Goal: Task Accomplishment & Management: Manage account settings

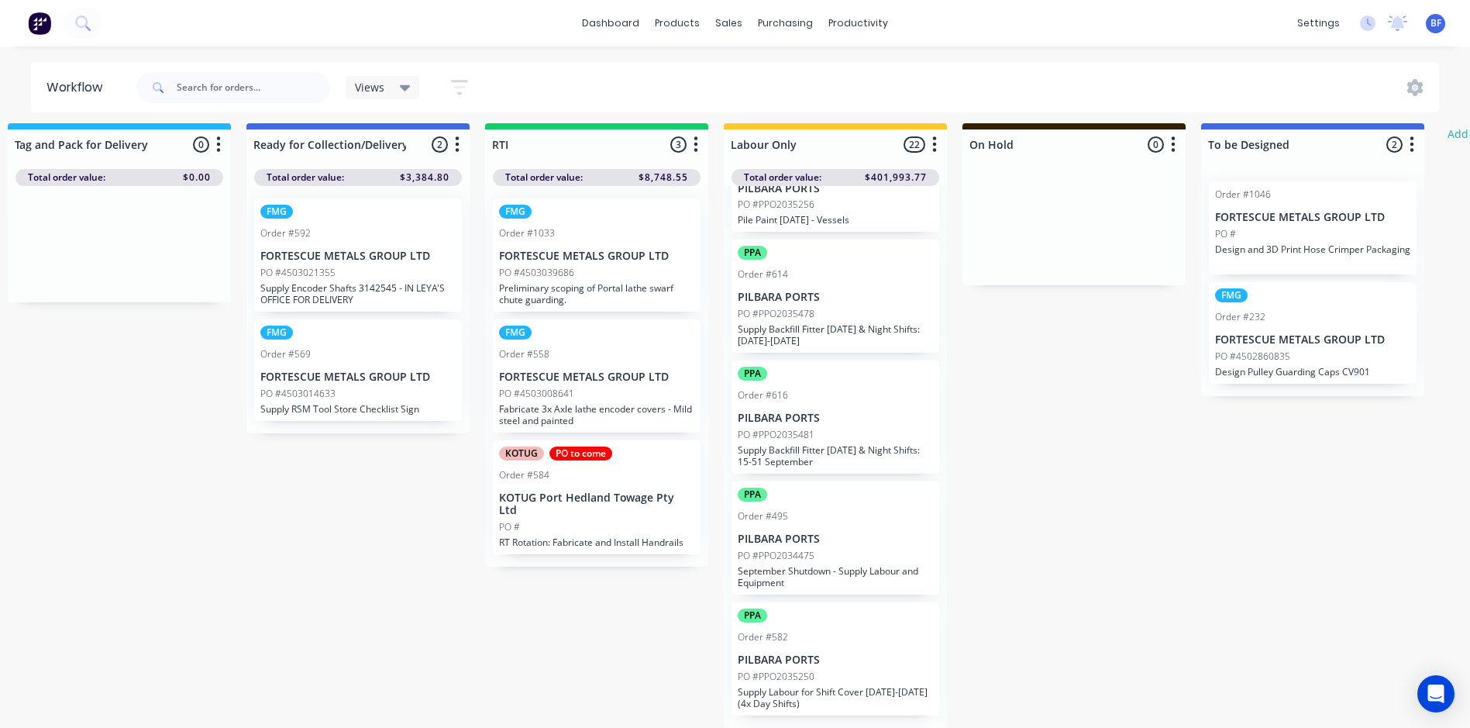
scroll to position [20, 2176]
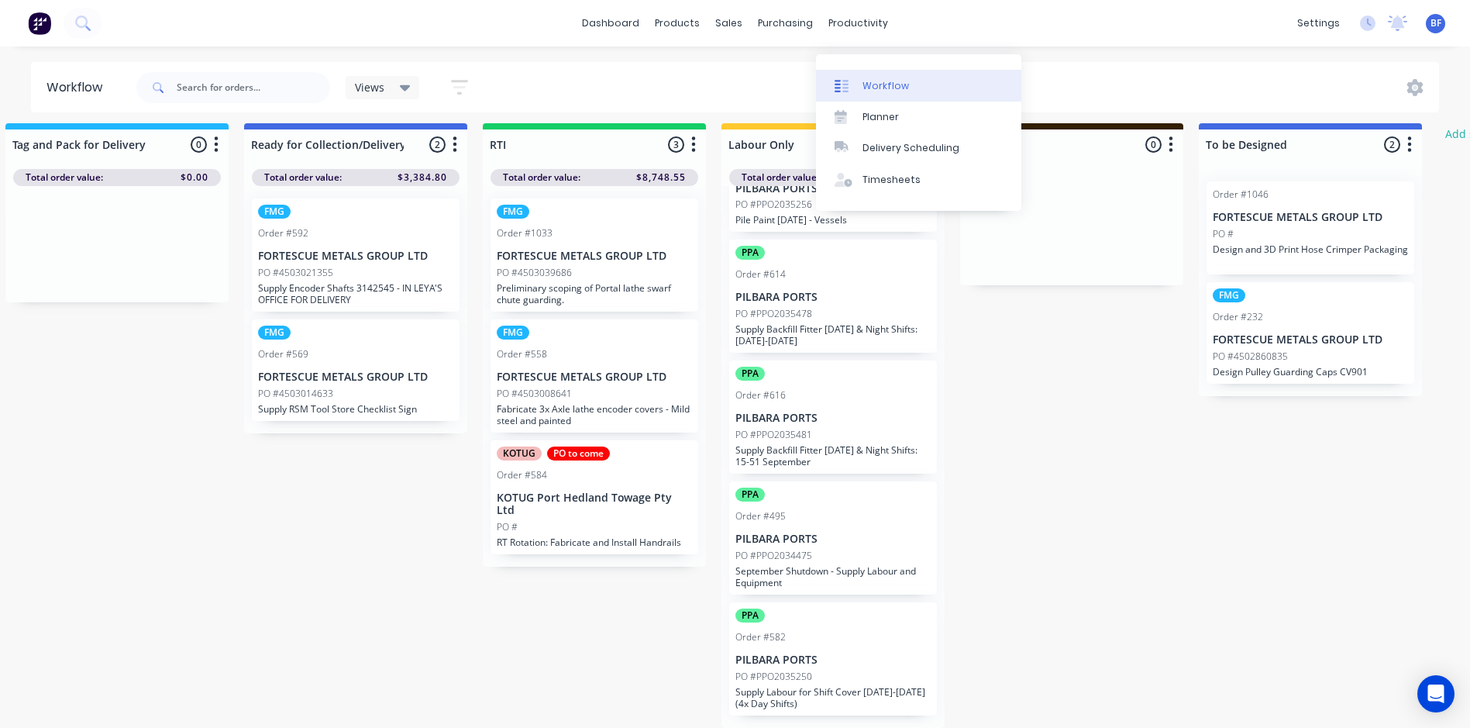
click at [878, 79] on div "Workflow" at bounding box center [886, 86] width 46 height 14
click at [877, 79] on div "Workflow" at bounding box center [886, 86] width 46 height 14
click at [880, 110] on div "Planner" at bounding box center [881, 117] width 36 height 14
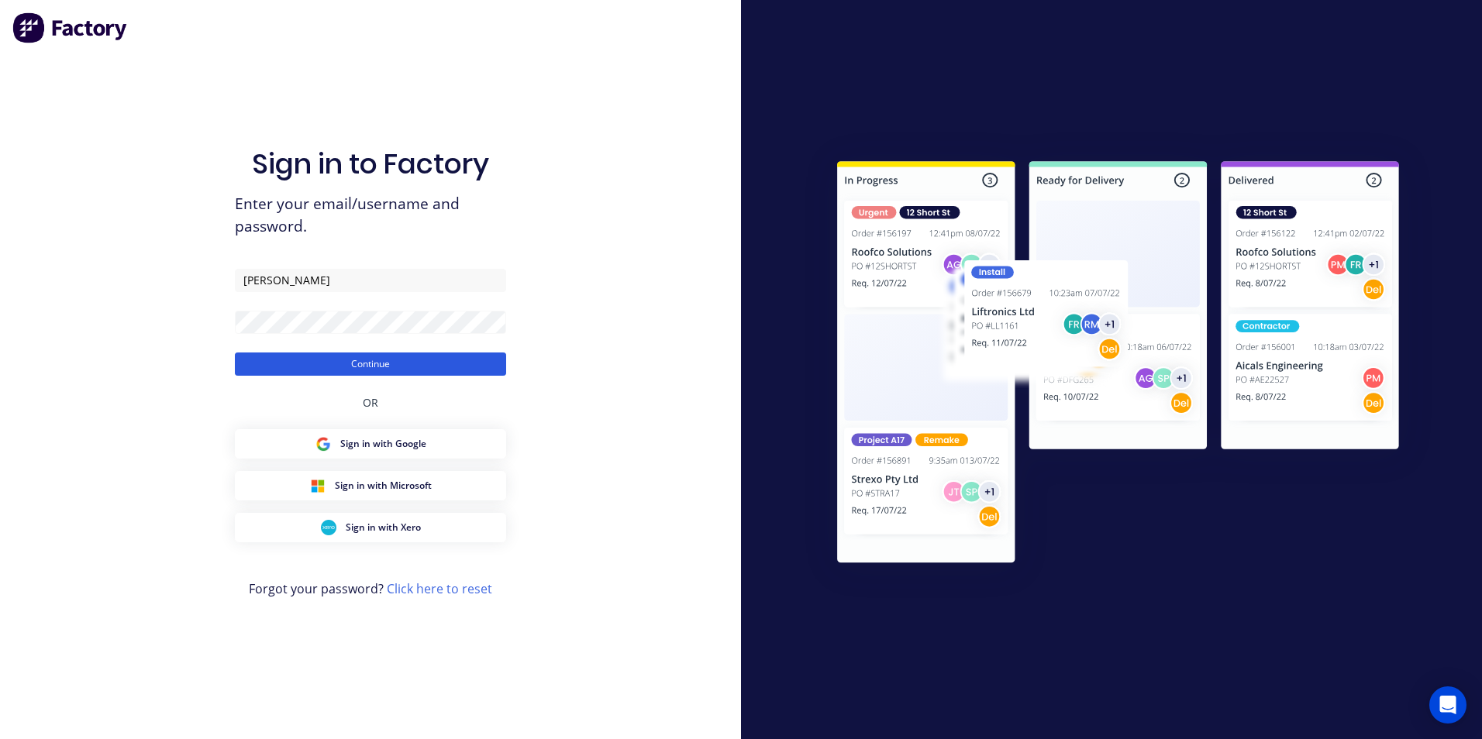
click at [368, 363] on button "Continue" at bounding box center [370, 364] width 271 height 23
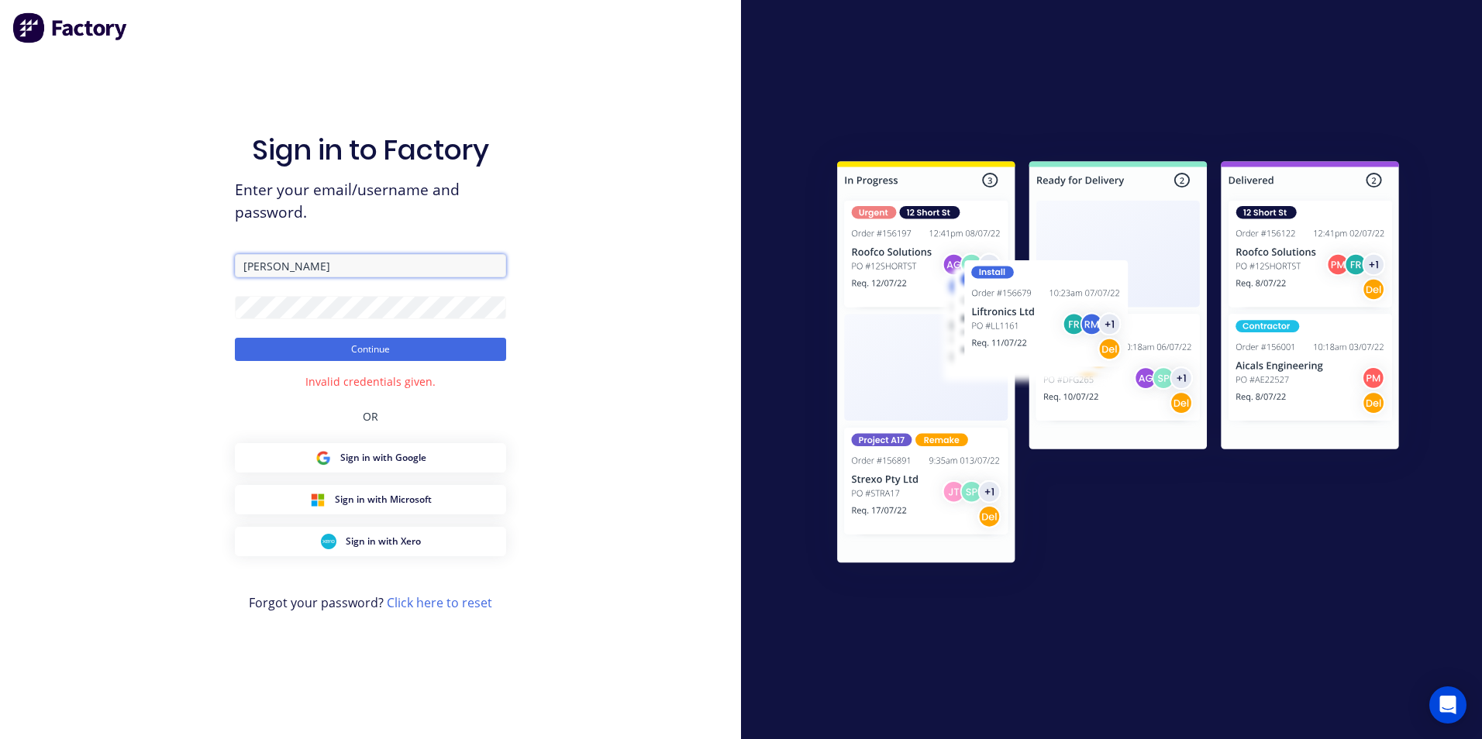
drag, startPoint x: 292, startPoint y: 264, endPoint x: 204, endPoint y: 268, distance: 88.4
click at [204, 268] on div "Sign in to Factory Enter your email/username and password. Fleck Continue Inval…" at bounding box center [370, 369] width 741 height 739
click at [360, 353] on button "Continue" at bounding box center [370, 349] width 271 height 23
click at [360, 351] on button "Continue" at bounding box center [370, 349] width 271 height 23
drag, startPoint x: 274, startPoint y: 267, endPoint x: 211, endPoint y: 265, distance: 63.6
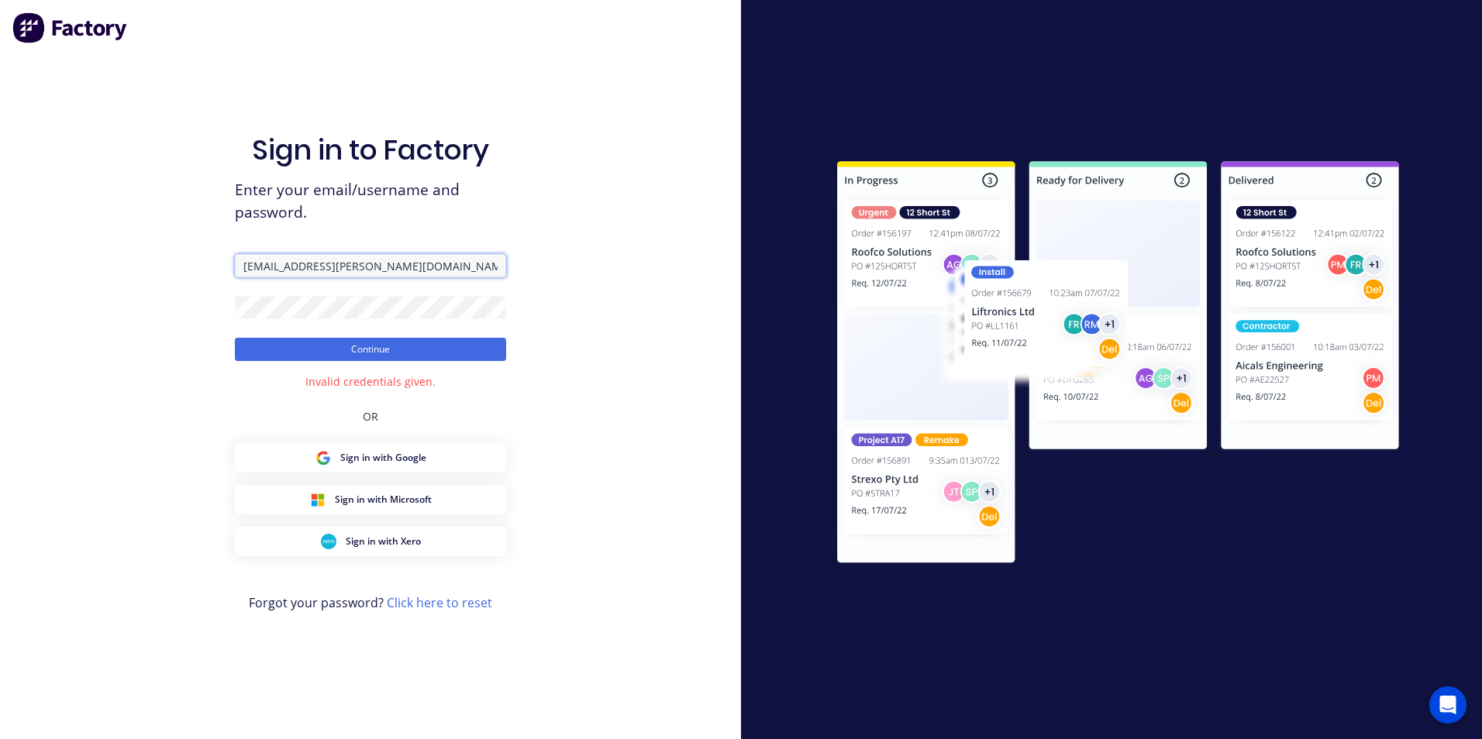
click at [211, 265] on div "Sign in to Factory Enter your email/username and password. admin@madson.com.au …" at bounding box center [370, 369] width 741 height 739
type input "[PERSON_NAME]"
click at [350, 352] on button "Continue" at bounding box center [370, 349] width 271 height 23
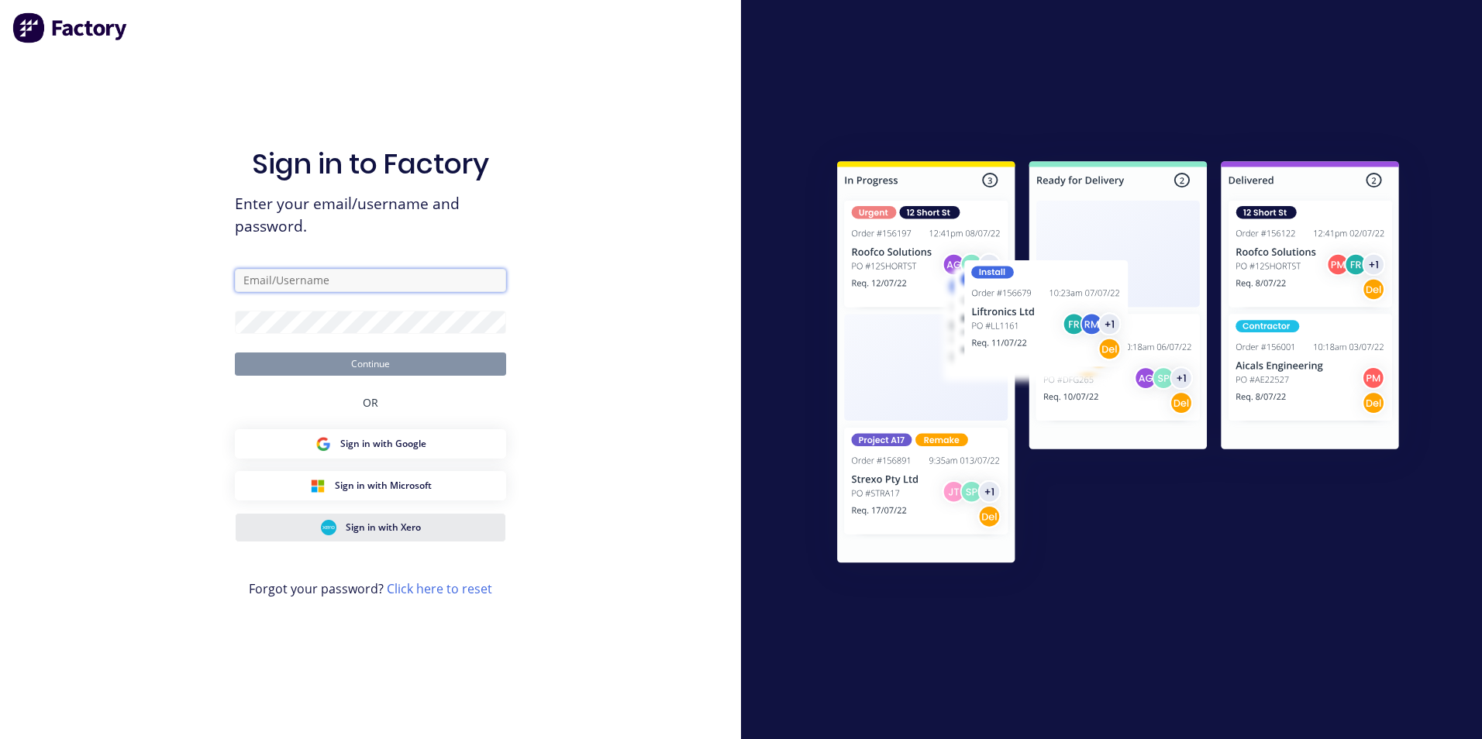
type input "[PERSON_NAME]"
click at [405, 522] on span "Sign in with Xero" at bounding box center [383, 528] width 75 height 14
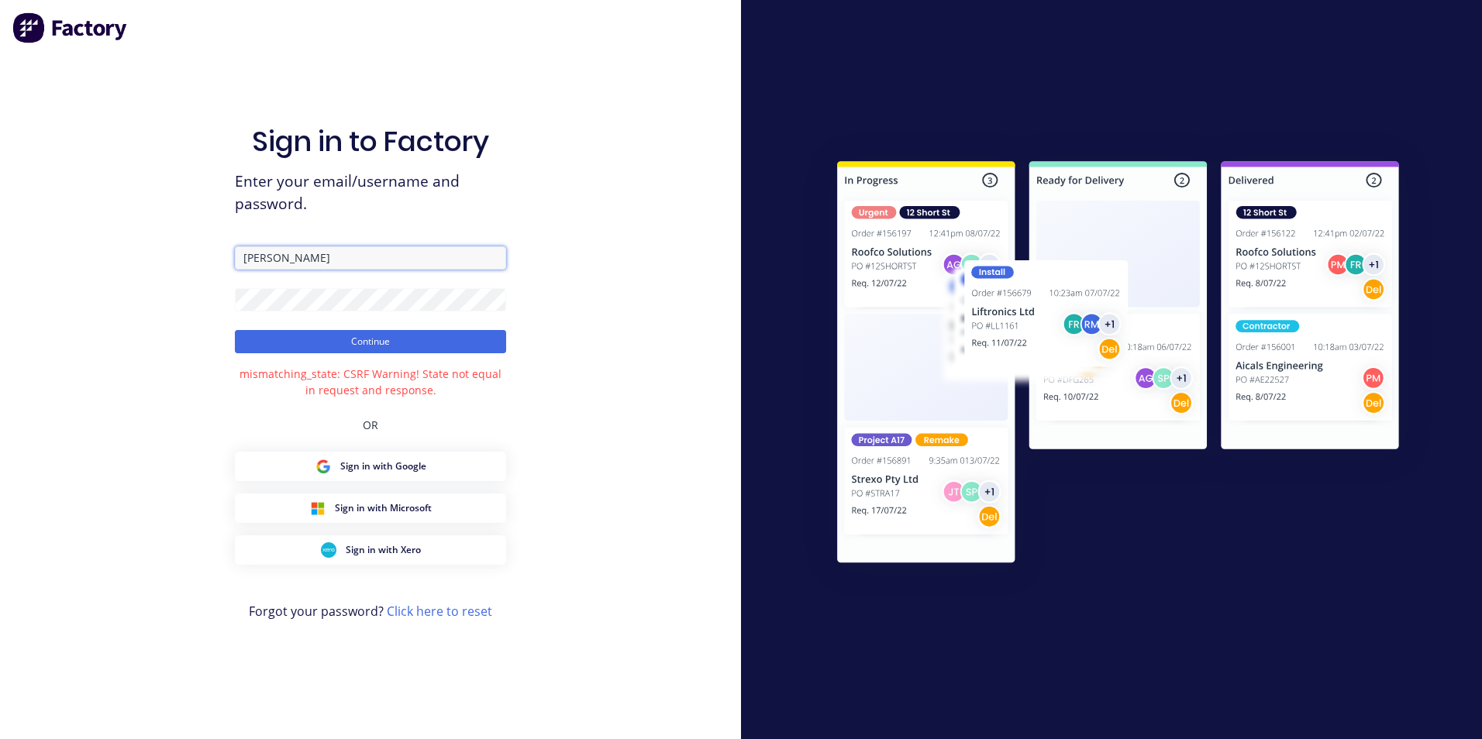
drag, startPoint x: 300, startPoint y: 260, endPoint x: 197, endPoint y: 258, distance: 103.1
click at [197, 258] on div "Sign in to Factory Enter your email/username and password. [PERSON_NAME] Contin…" at bounding box center [370, 369] width 741 height 739
type input "[PERSON_NAME][EMAIL_ADDRESS][PERSON_NAME][DOMAIN_NAME]"
click at [343, 343] on button "Continue" at bounding box center [370, 341] width 271 height 23
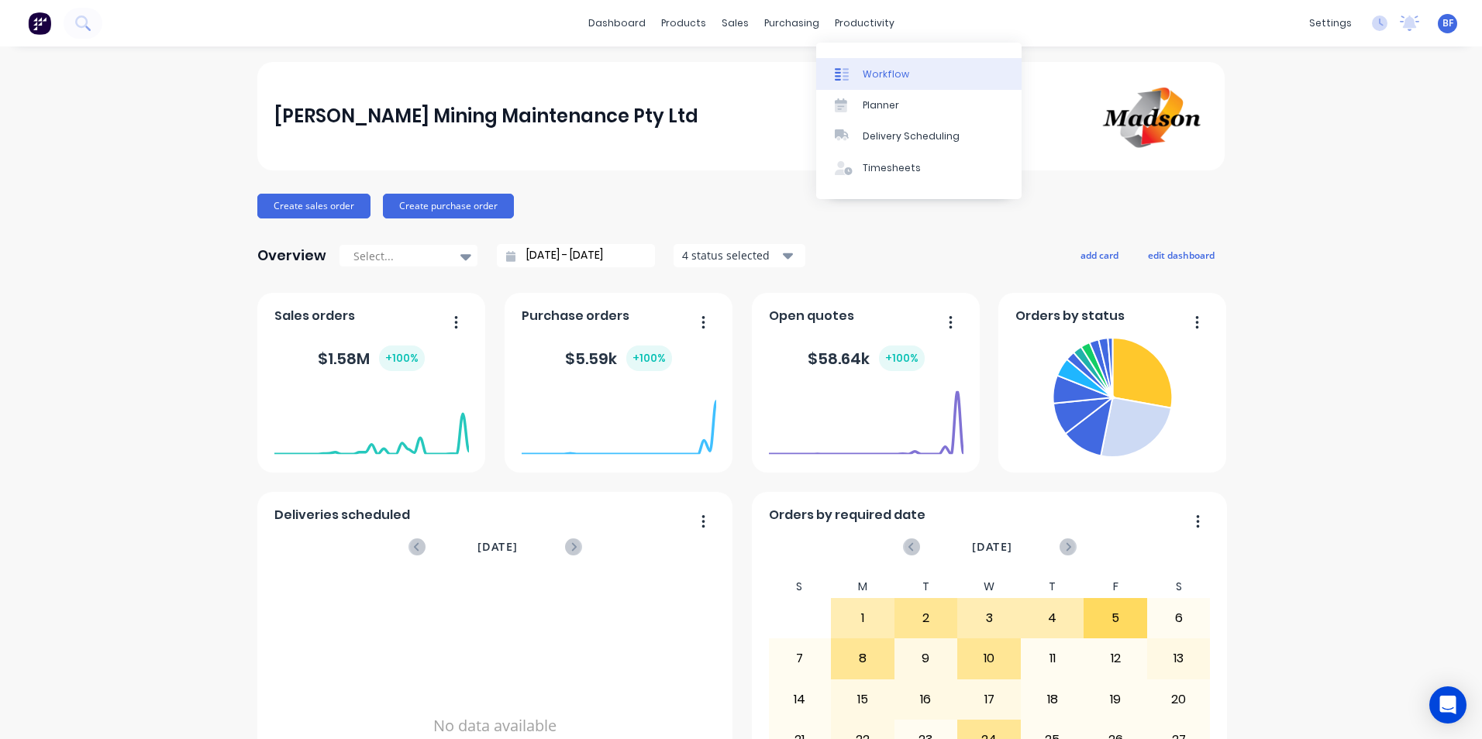
click at [880, 74] on div "Workflow" at bounding box center [886, 74] width 46 height 14
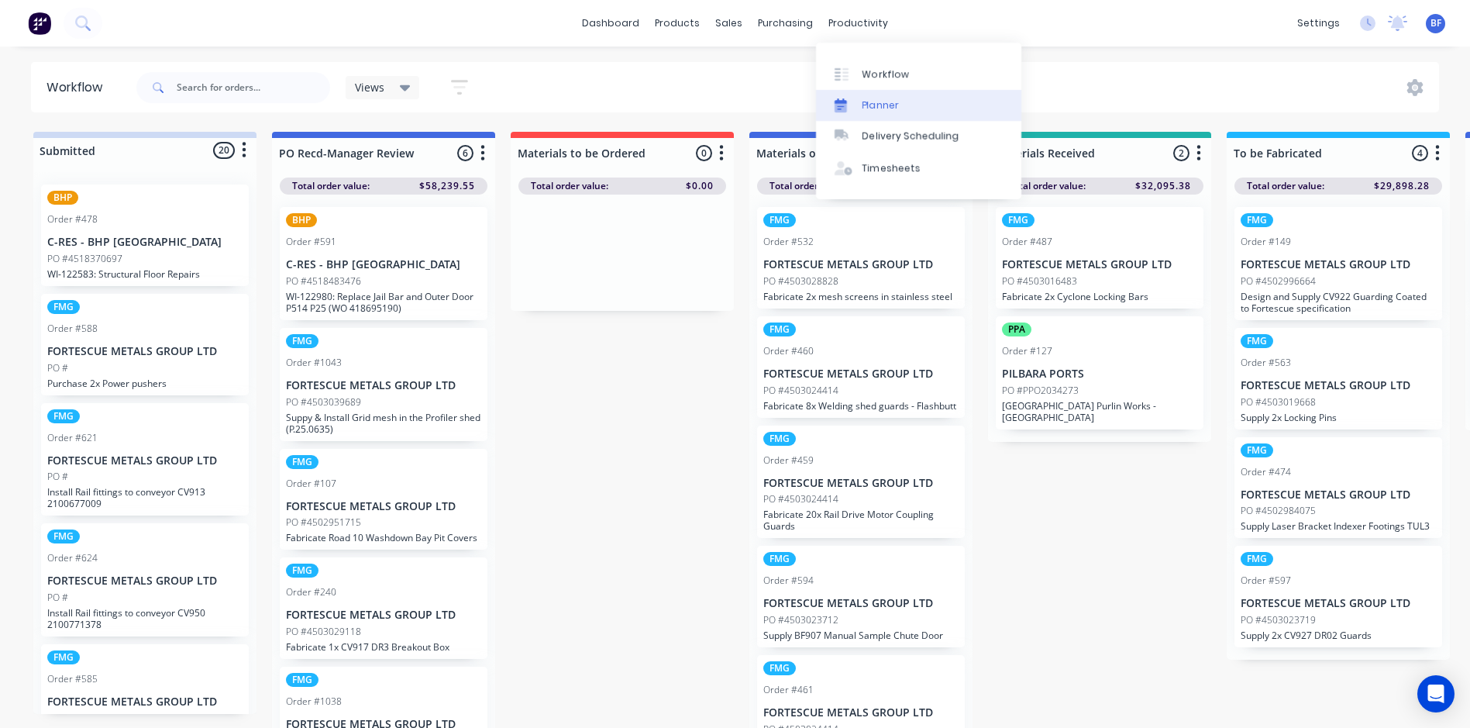
click at [879, 108] on div "Planner" at bounding box center [881, 105] width 36 height 14
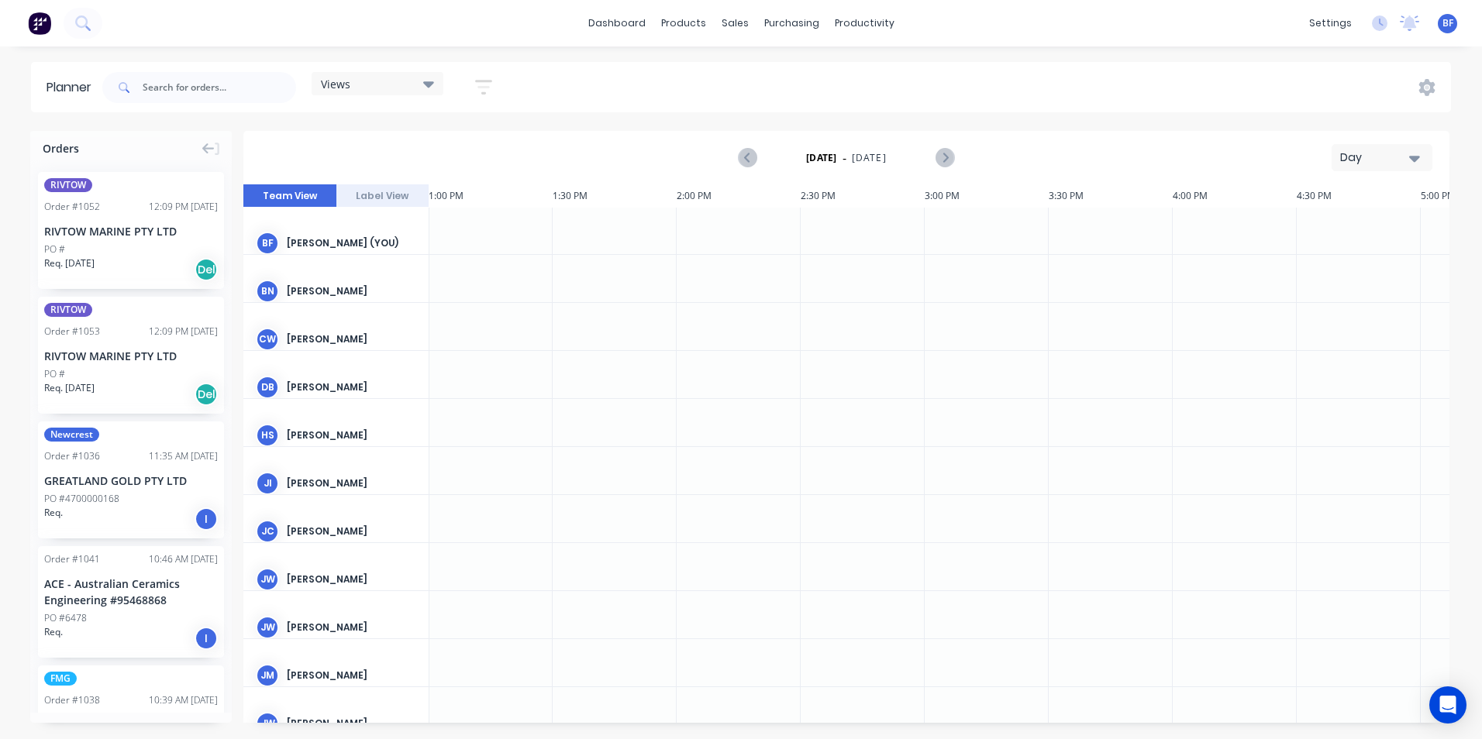
scroll to position [0, 3225]
click at [894, 136] on div "Delivery Scheduling" at bounding box center [916, 136] width 97 height 14
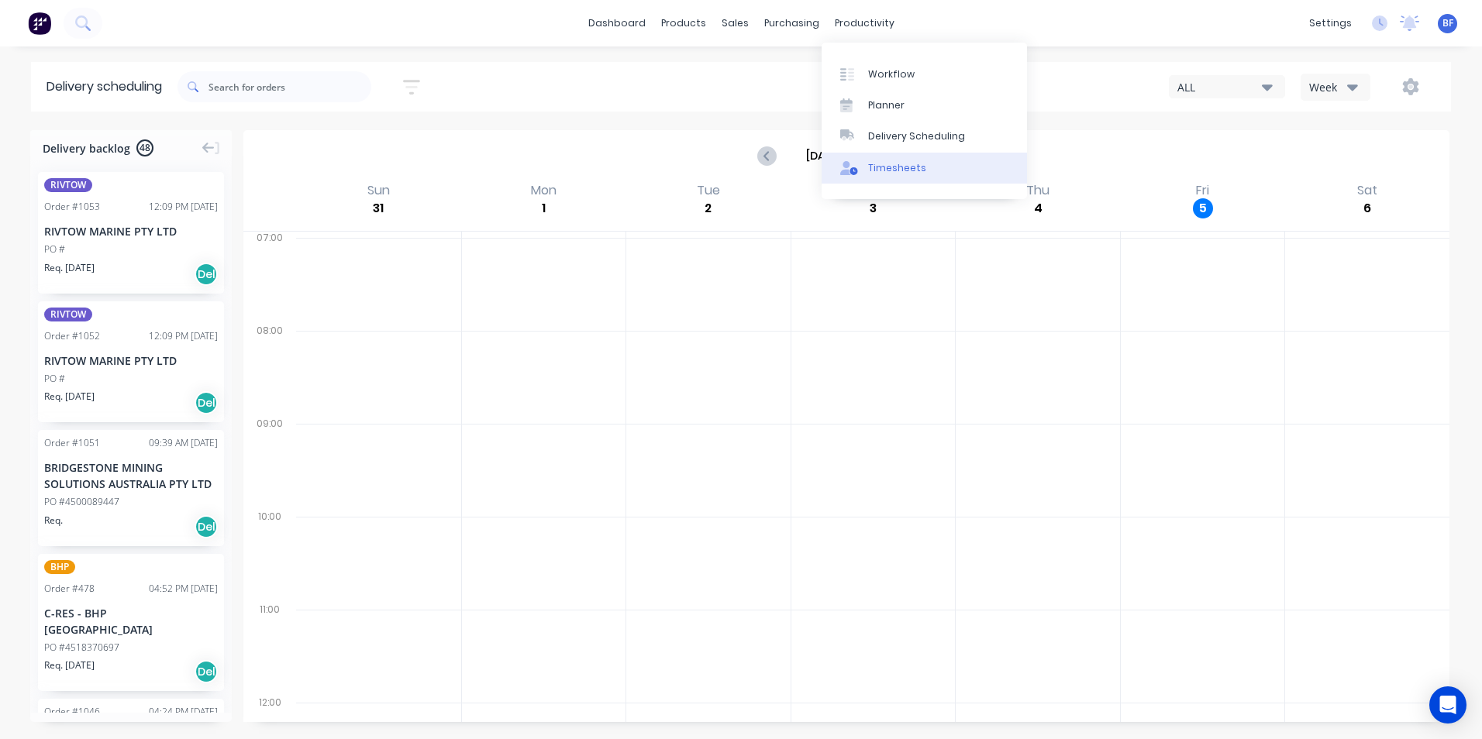
click at [888, 167] on div "Timesheets" at bounding box center [897, 168] width 58 height 14
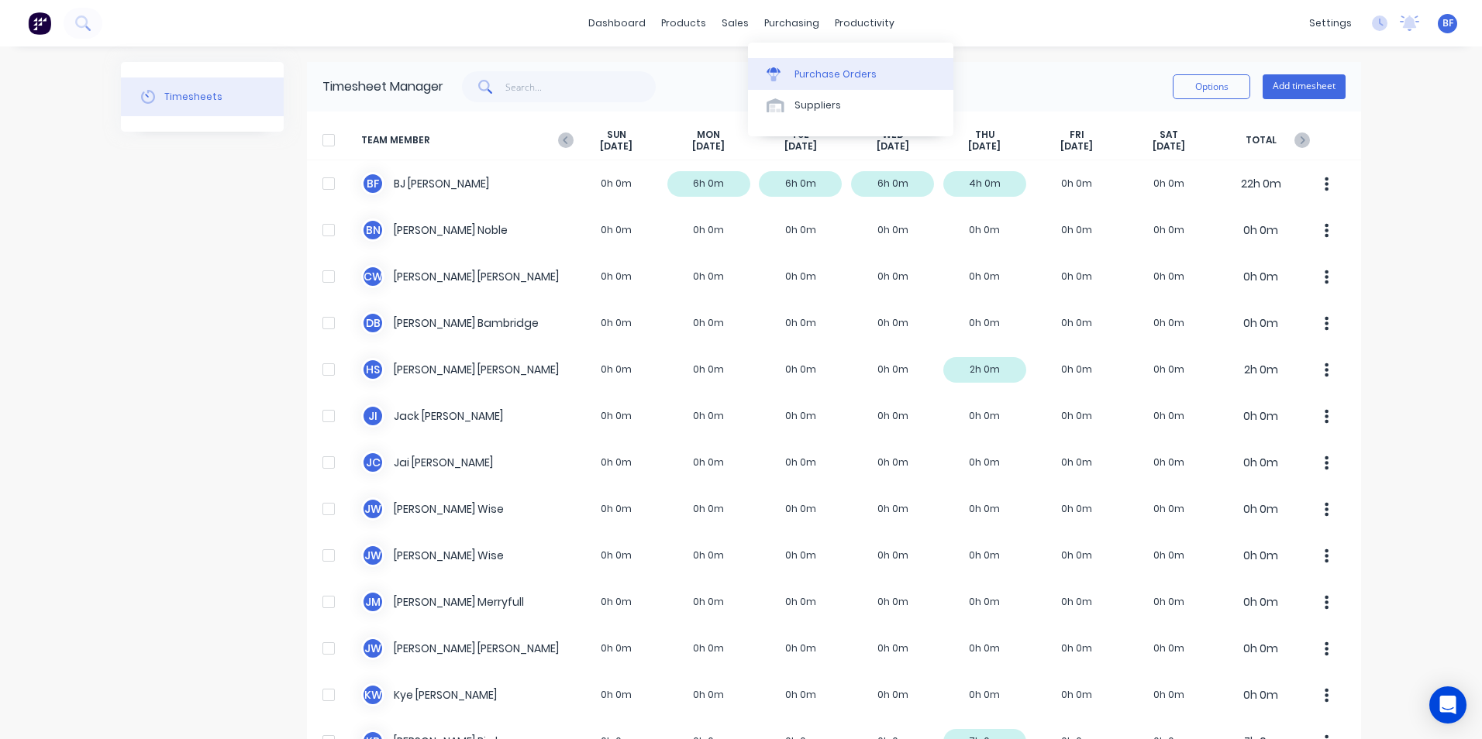
click at [800, 81] on div "Purchase Orders" at bounding box center [835, 74] width 82 height 14
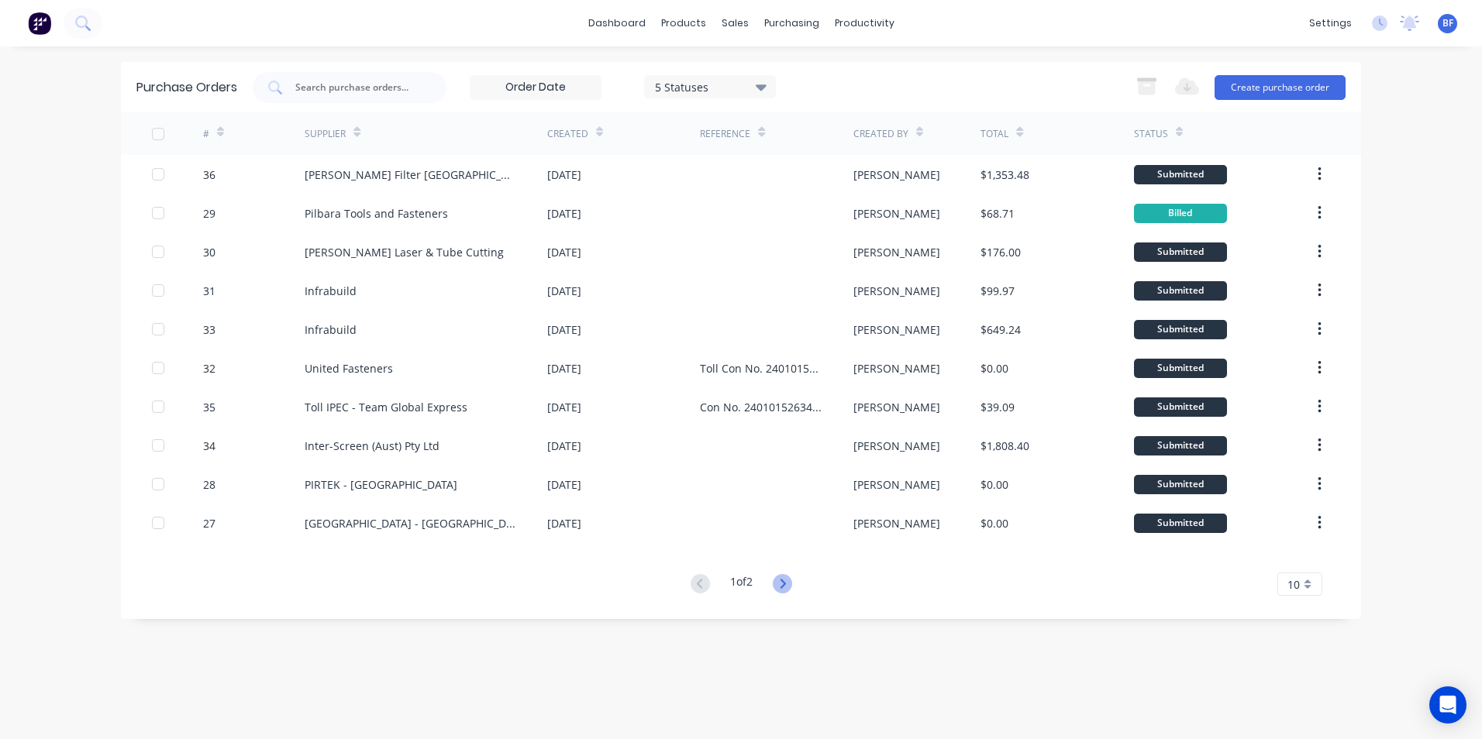
click at [780, 577] on icon at bounding box center [782, 583] width 19 height 19
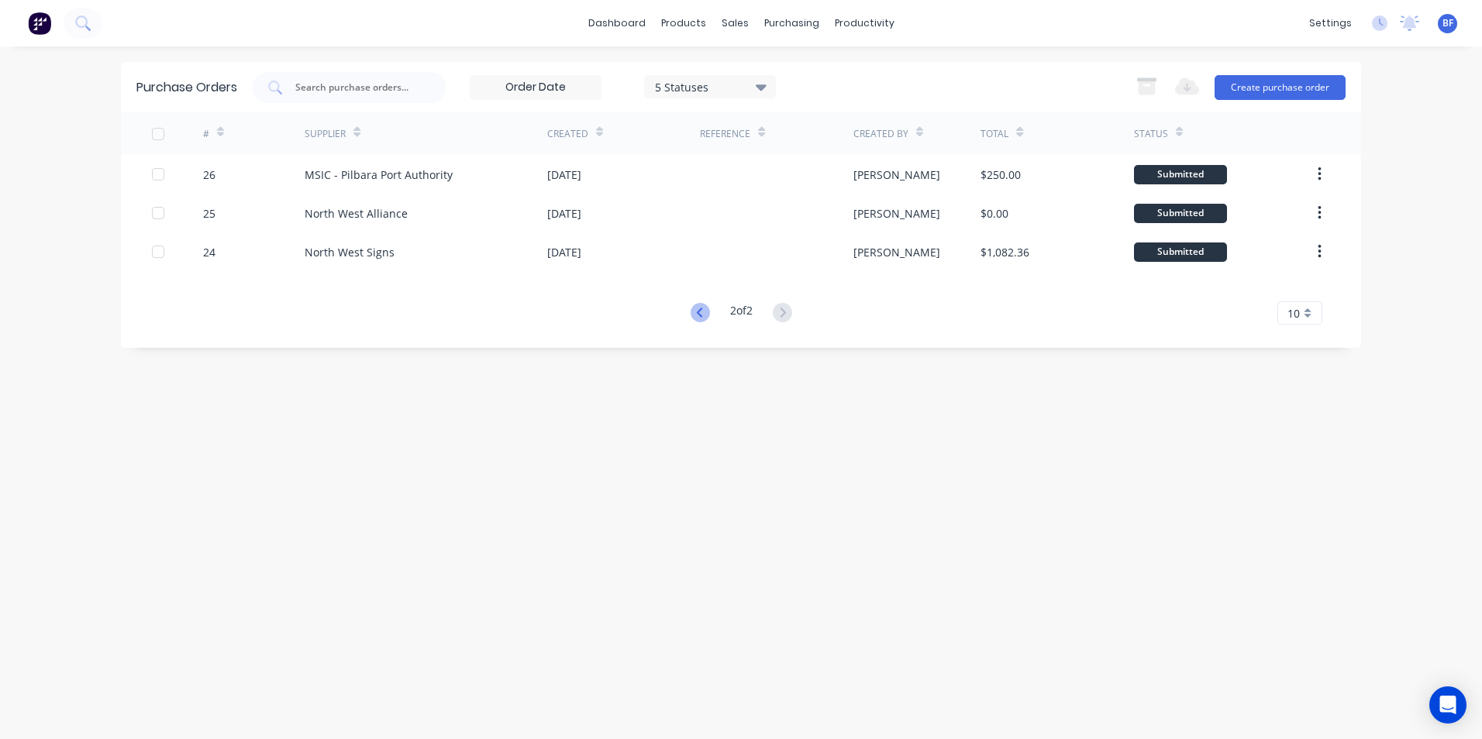
click at [701, 310] on icon at bounding box center [700, 312] width 19 height 19
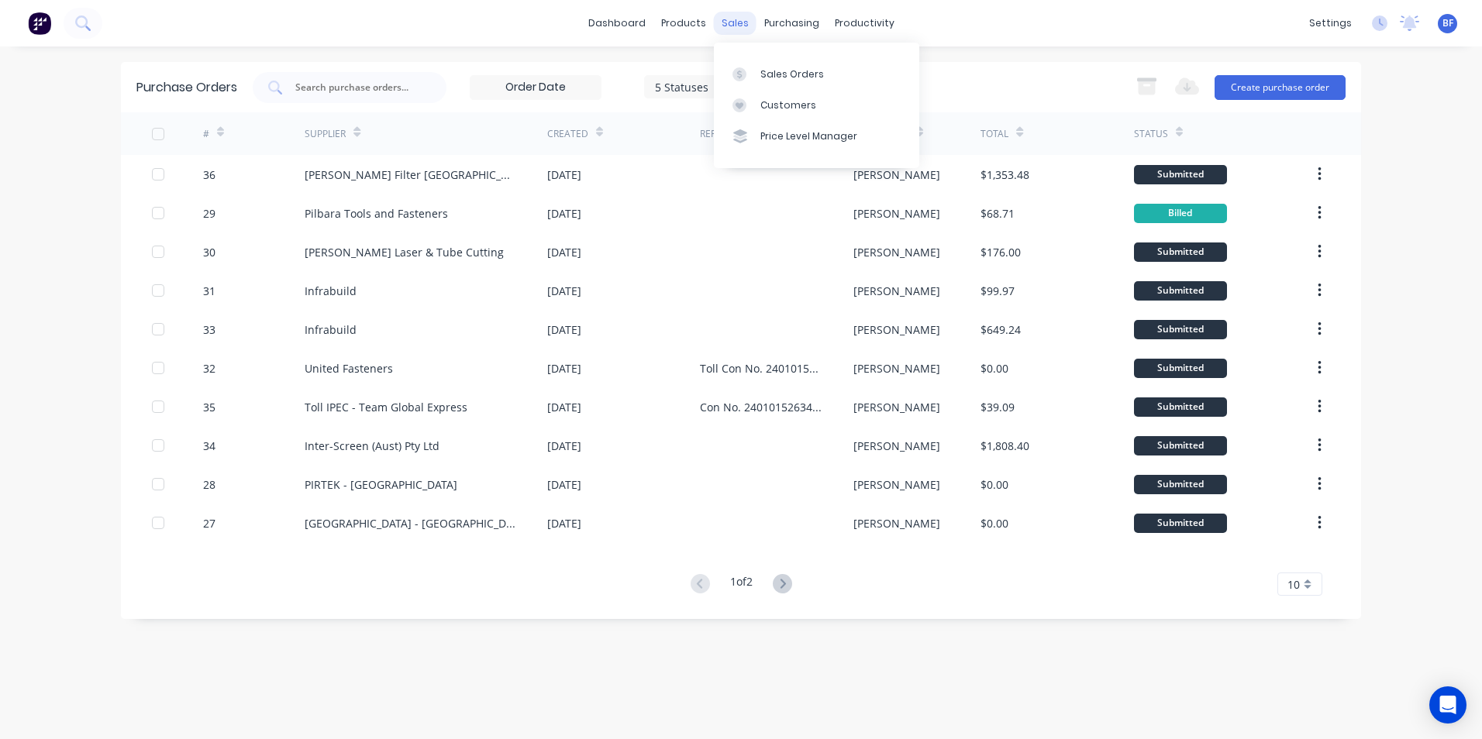
click at [739, 25] on div "sales" at bounding box center [735, 23] width 43 height 23
click at [757, 74] on link "Sales Orders" at bounding box center [816, 73] width 205 height 31
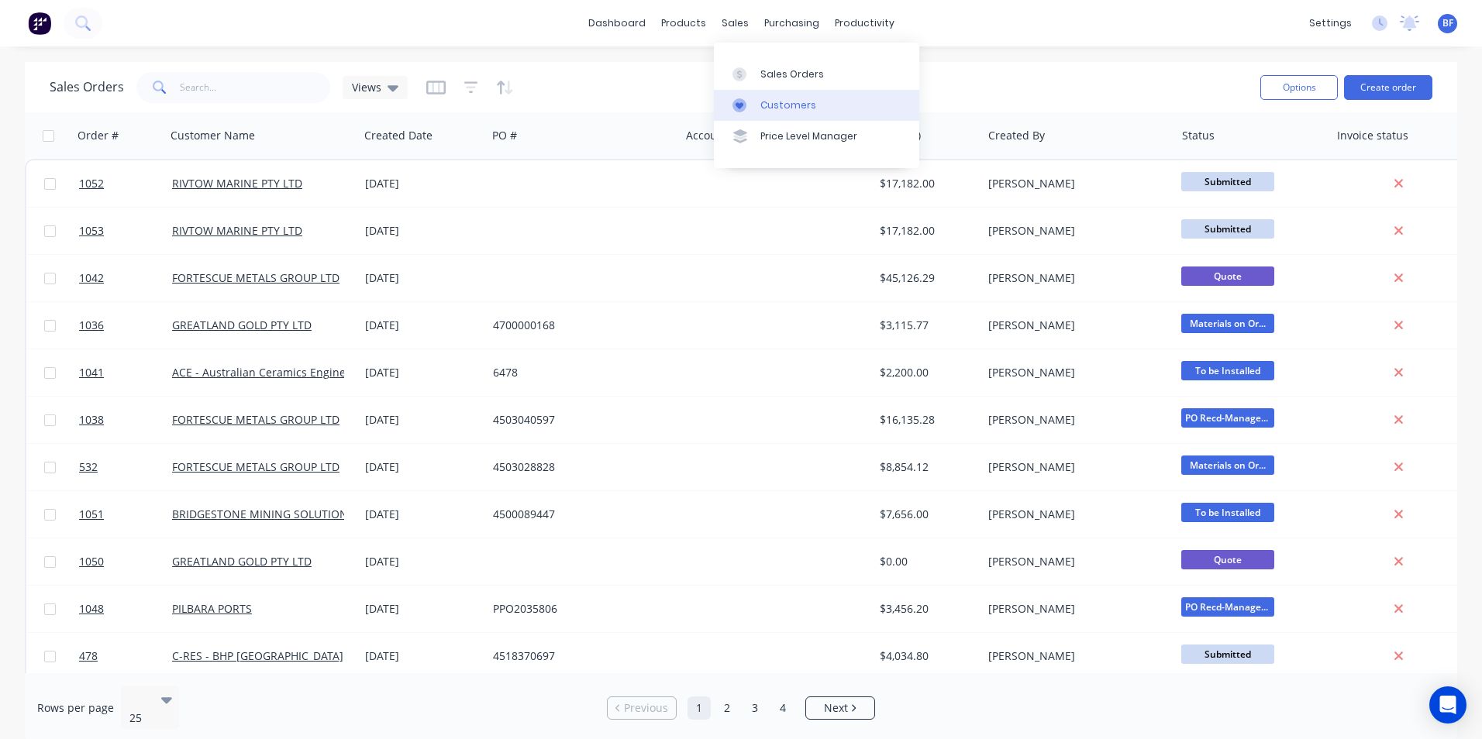
click at [784, 103] on div "Customers" at bounding box center [788, 105] width 56 height 14
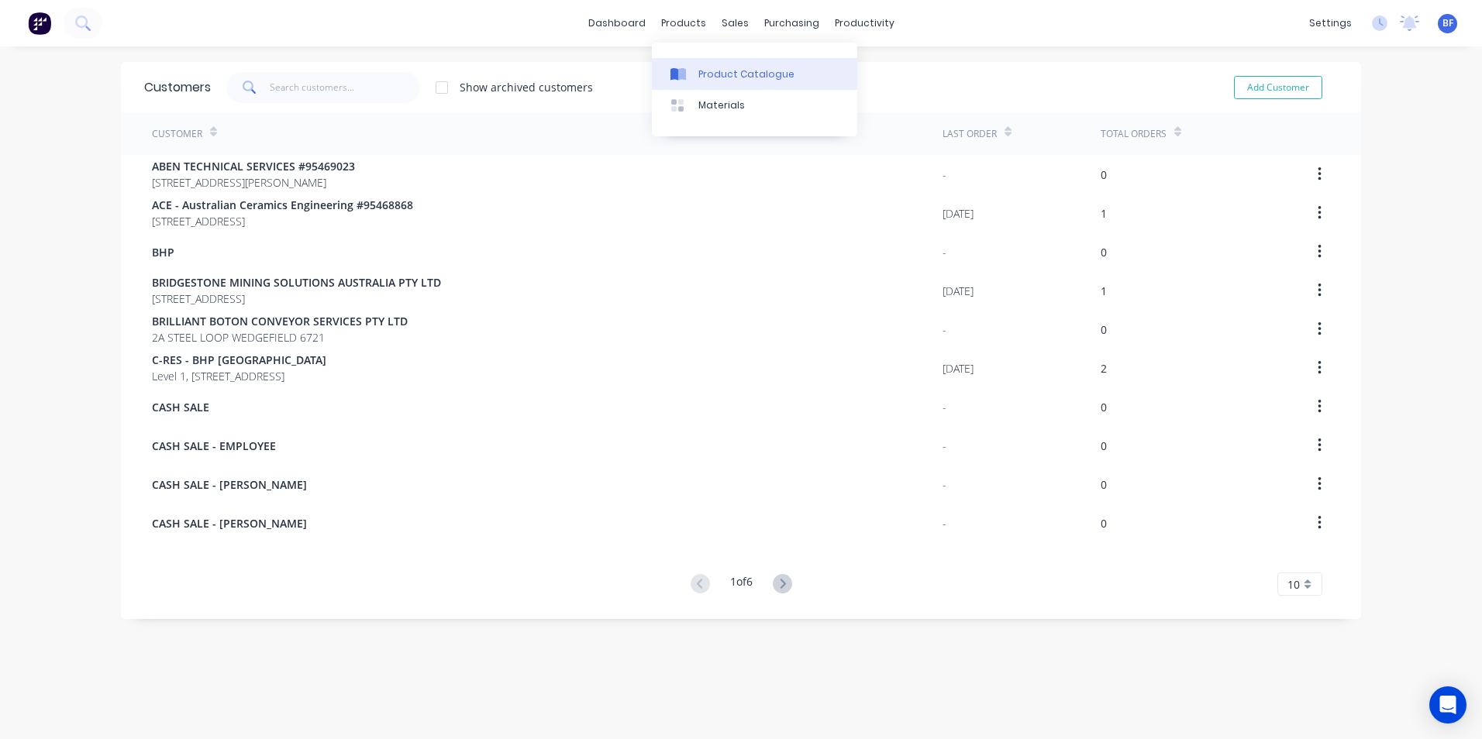
click at [724, 75] on div "Product Catalogue" at bounding box center [746, 74] width 96 height 14
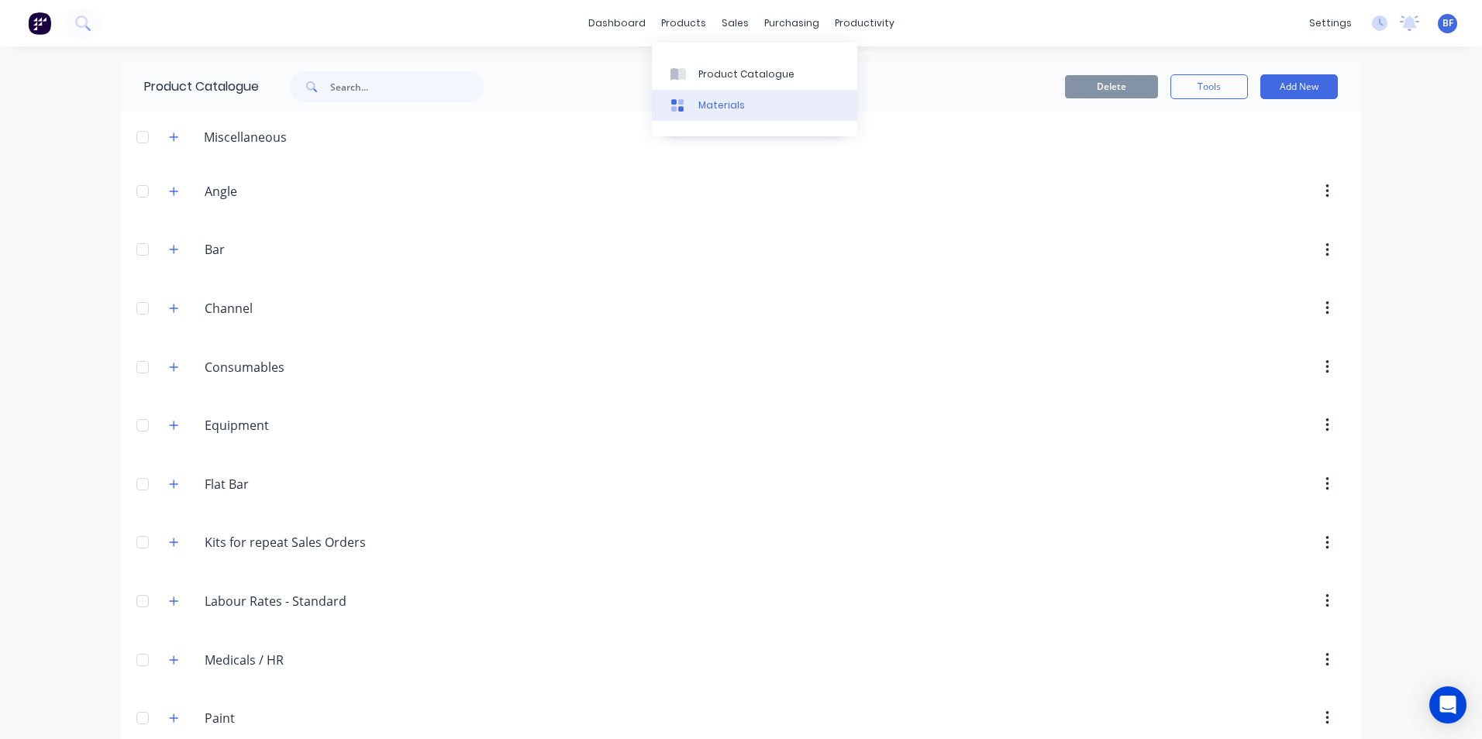
click at [712, 107] on div "Materials" at bounding box center [721, 105] width 46 height 14
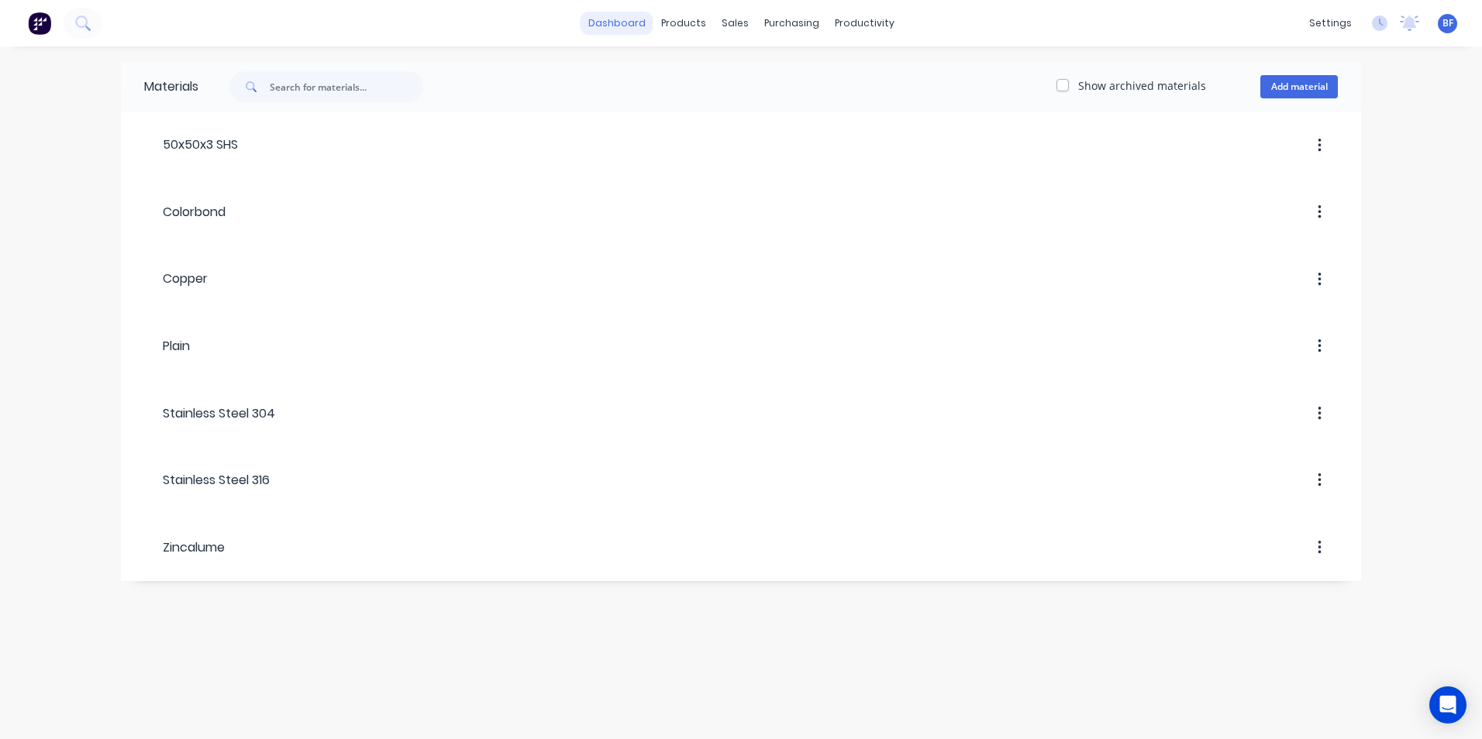
click at [618, 20] on link "dashboard" at bounding box center [616, 23] width 73 height 23
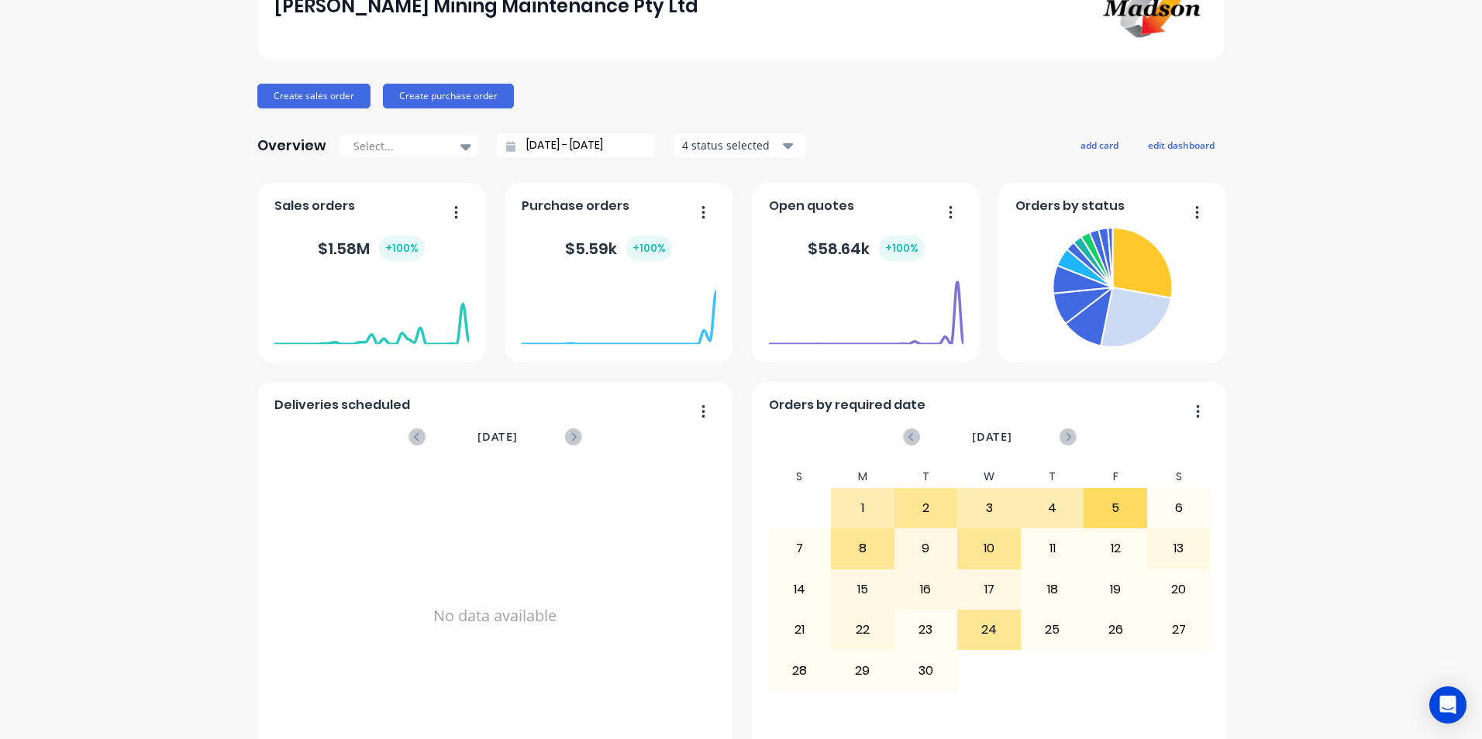
scroll to position [147, 0]
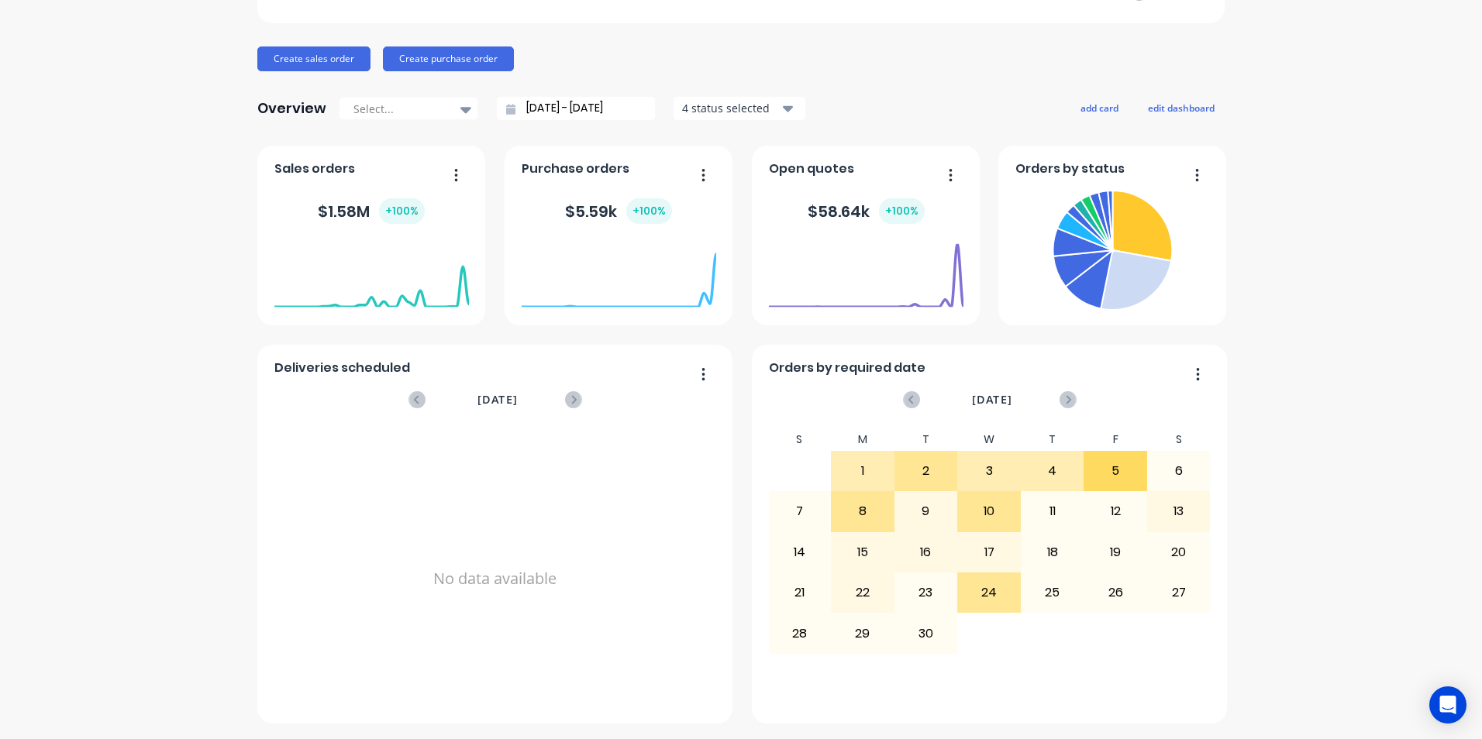
click at [336, 207] on div "$ 1.58M + 100 %" at bounding box center [371, 211] width 107 height 26
click at [446, 173] on button "button" at bounding box center [450, 176] width 33 height 24
click at [527, 239] on div at bounding box center [619, 268] width 195 height 66
click at [1134, 239] on icon at bounding box center [1142, 226] width 60 height 71
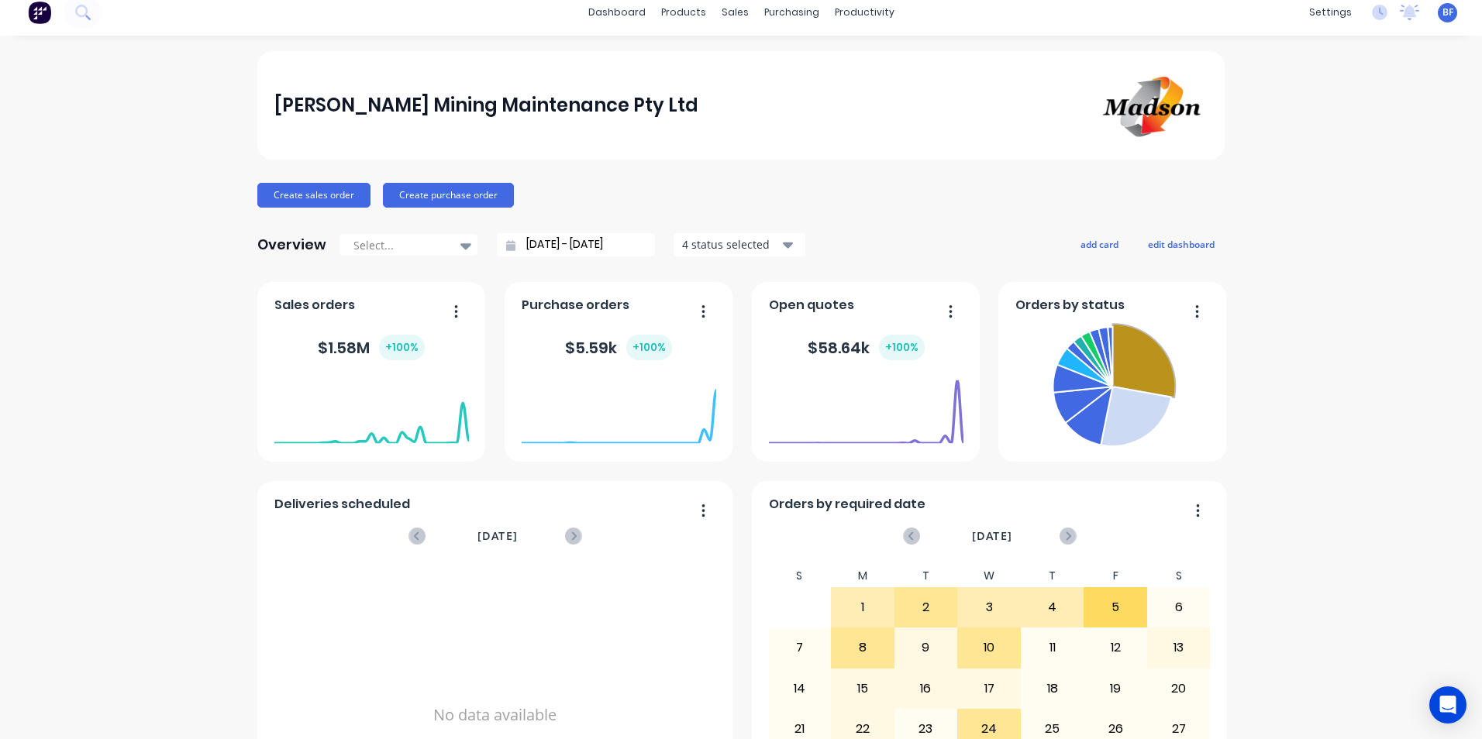
scroll to position [0, 0]
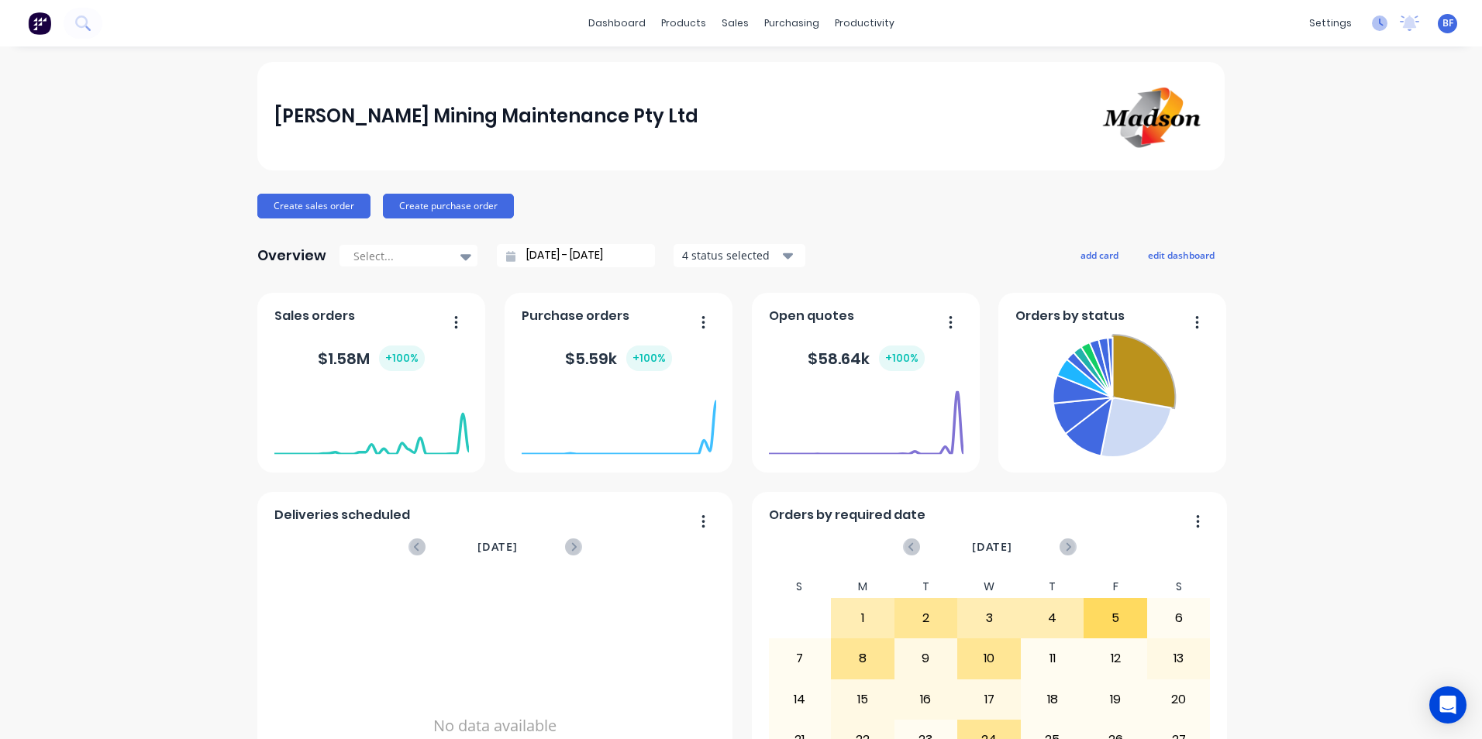
click at [1379, 19] on icon at bounding box center [1381, 23] width 5 height 8
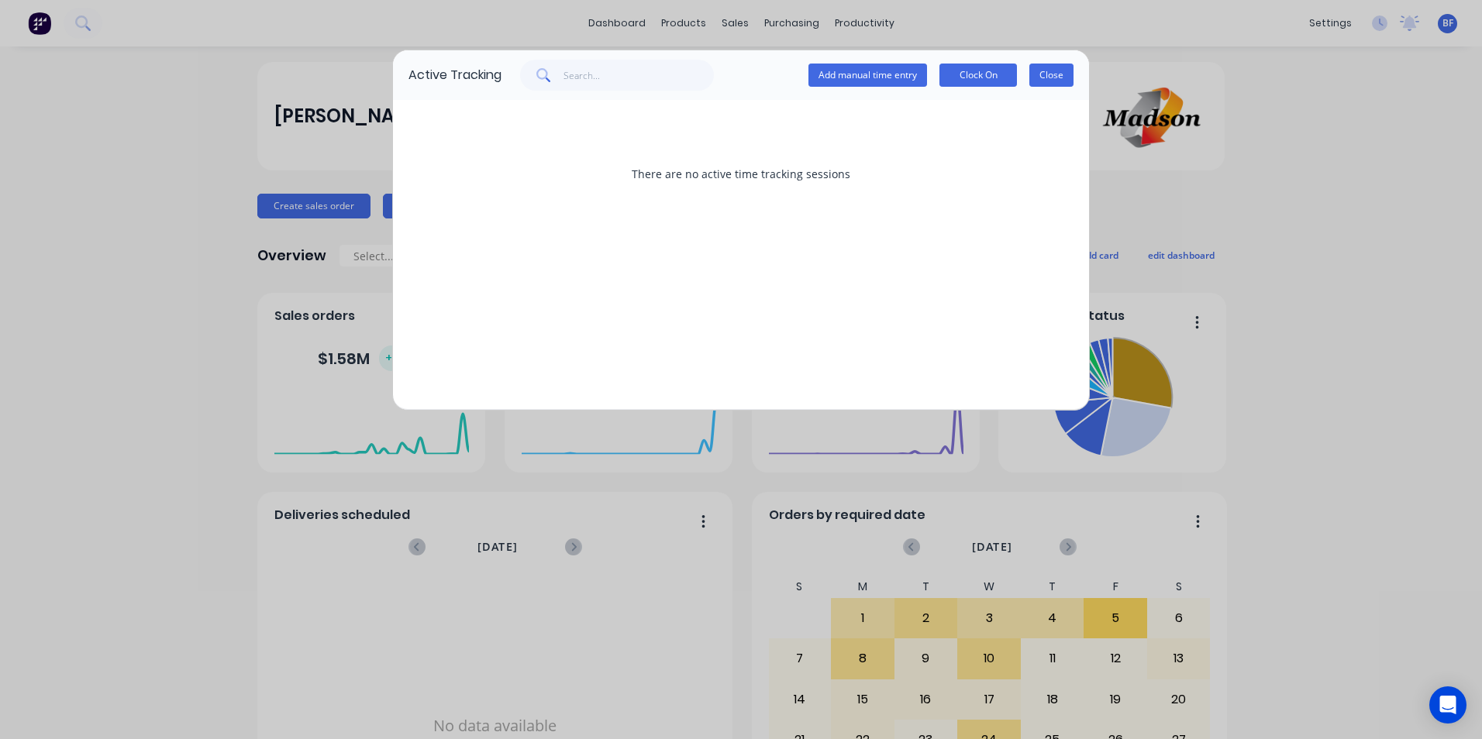
click at [1045, 75] on button "Close" at bounding box center [1051, 75] width 44 height 23
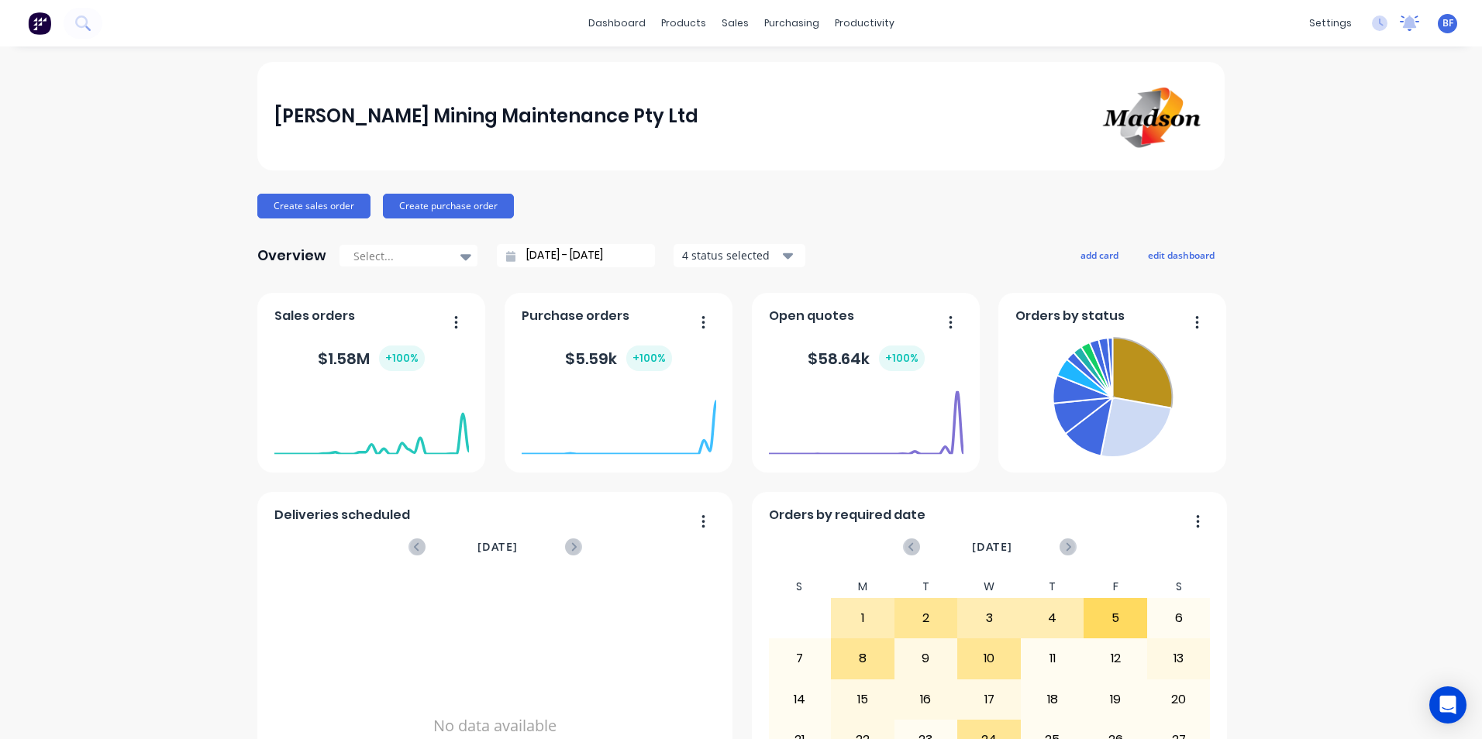
click at [1403, 23] on icon at bounding box center [1410, 21] width 14 height 12
click at [1425, 191] on div "[PERSON_NAME] Mining Maintenance Pty Ltd Create sales order Create purchase ord…" at bounding box center [741, 466] width 1482 height 809
click at [860, 18] on div "productivity" at bounding box center [864, 23] width 75 height 23
click at [859, 167] on link "Timesheets" at bounding box center [918, 168] width 205 height 31
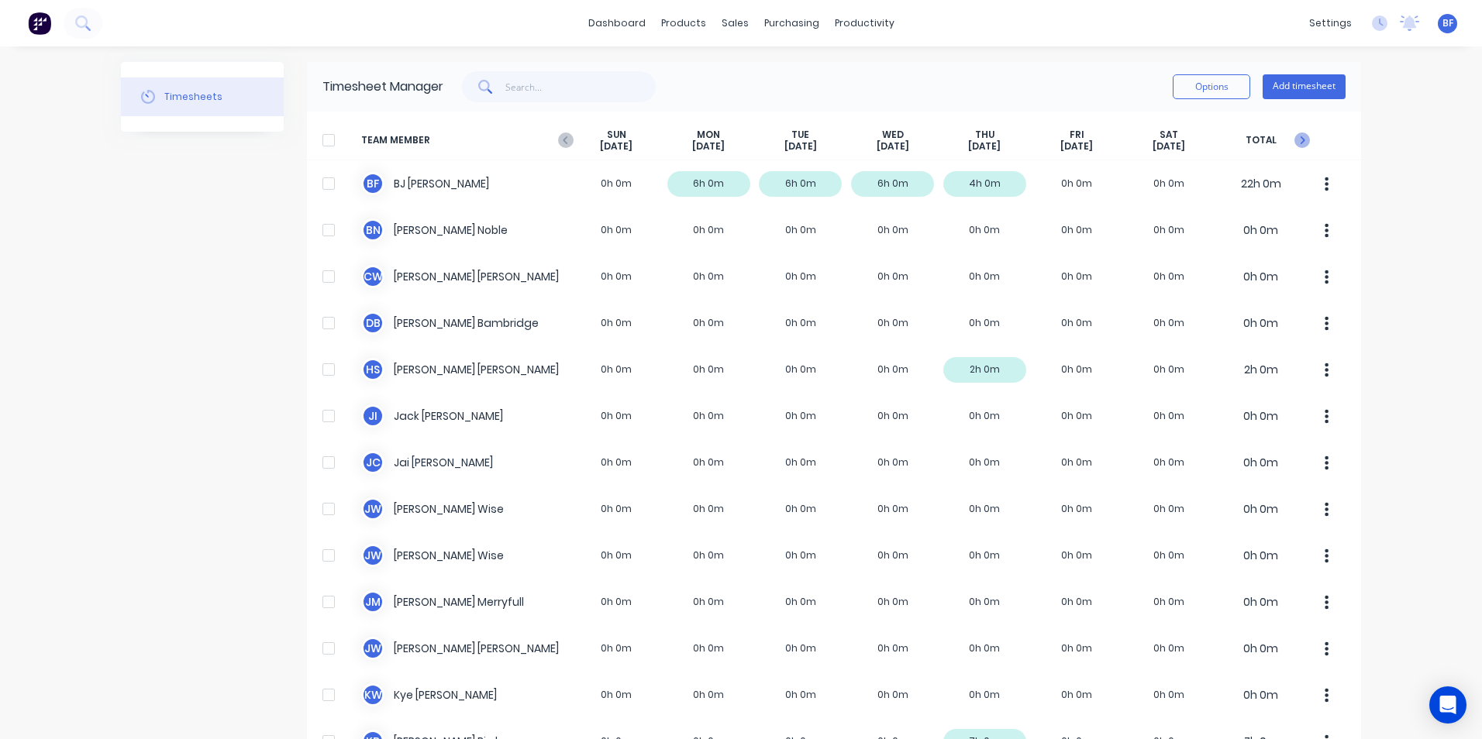
click at [1294, 136] on icon "button" at bounding box center [1301, 140] width 15 height 15
click at [563, 138] on icon "button" at bounding box center [565, 140] width 5 height 8
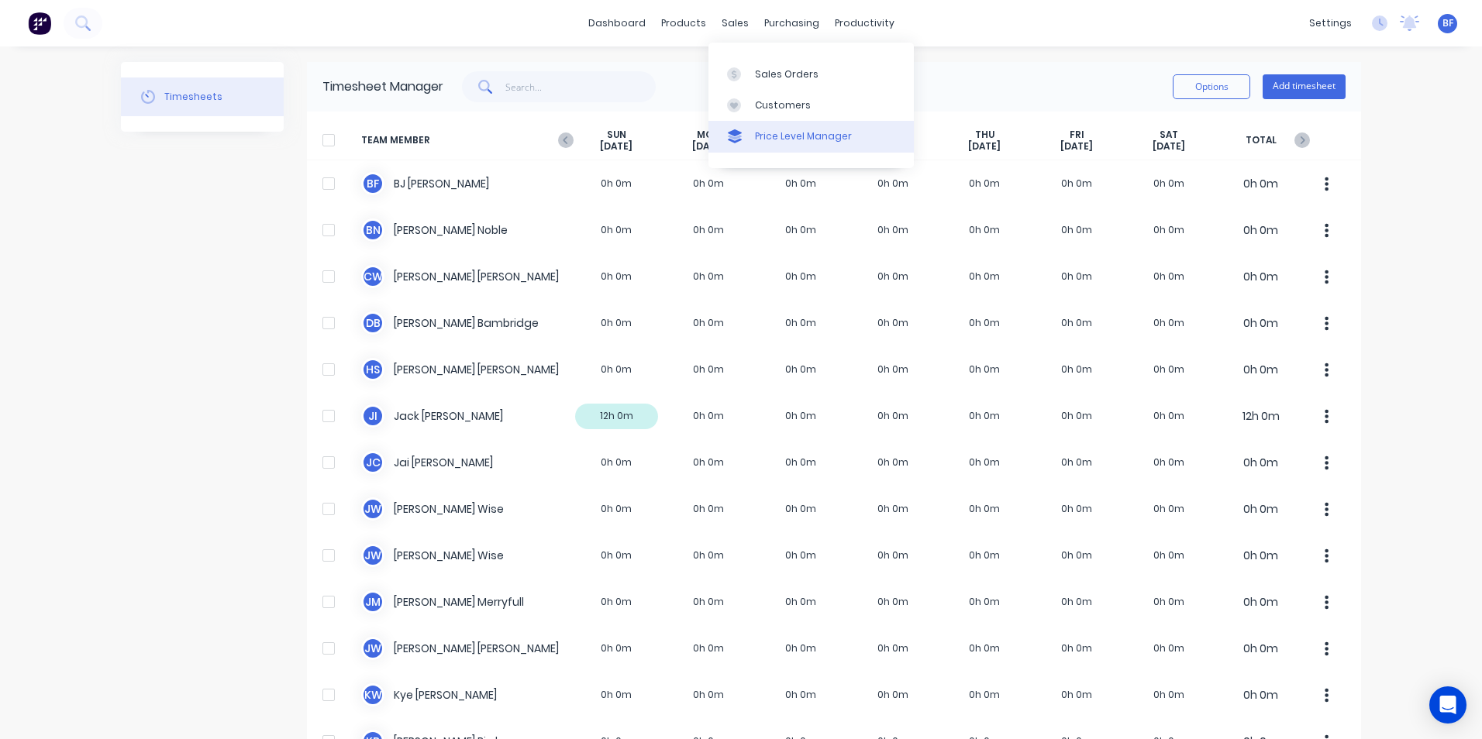
click at [765, 140] on div "Price Level Manager" at bounding box center [803, 136] width 97 height 14
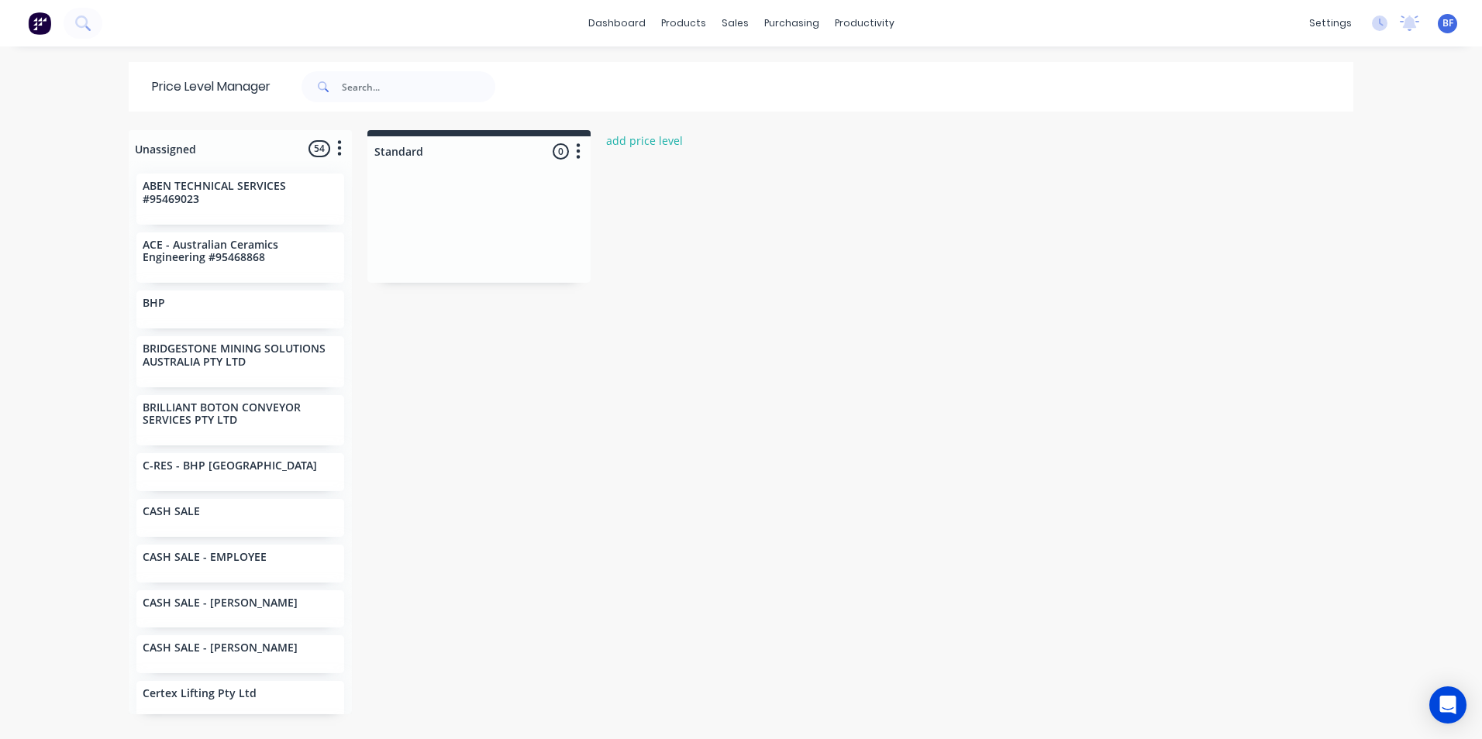
click at [415, 157] on div at bounding box center [478, 151] width 223 height 30
click at [577, 150] on icon "button" at bounding box center [579, 150] width 4 height 15
click at [671, 255] on div "Unassigned 54 Move all customers Standard ABEN TECHNICAL SERVICES #95469023 ACE…" at bounding box center [741, 434] width 1240 height 608
click at [766, 74] on div "Sales Orders" at bounding box center [787, 74] width 64 height 14
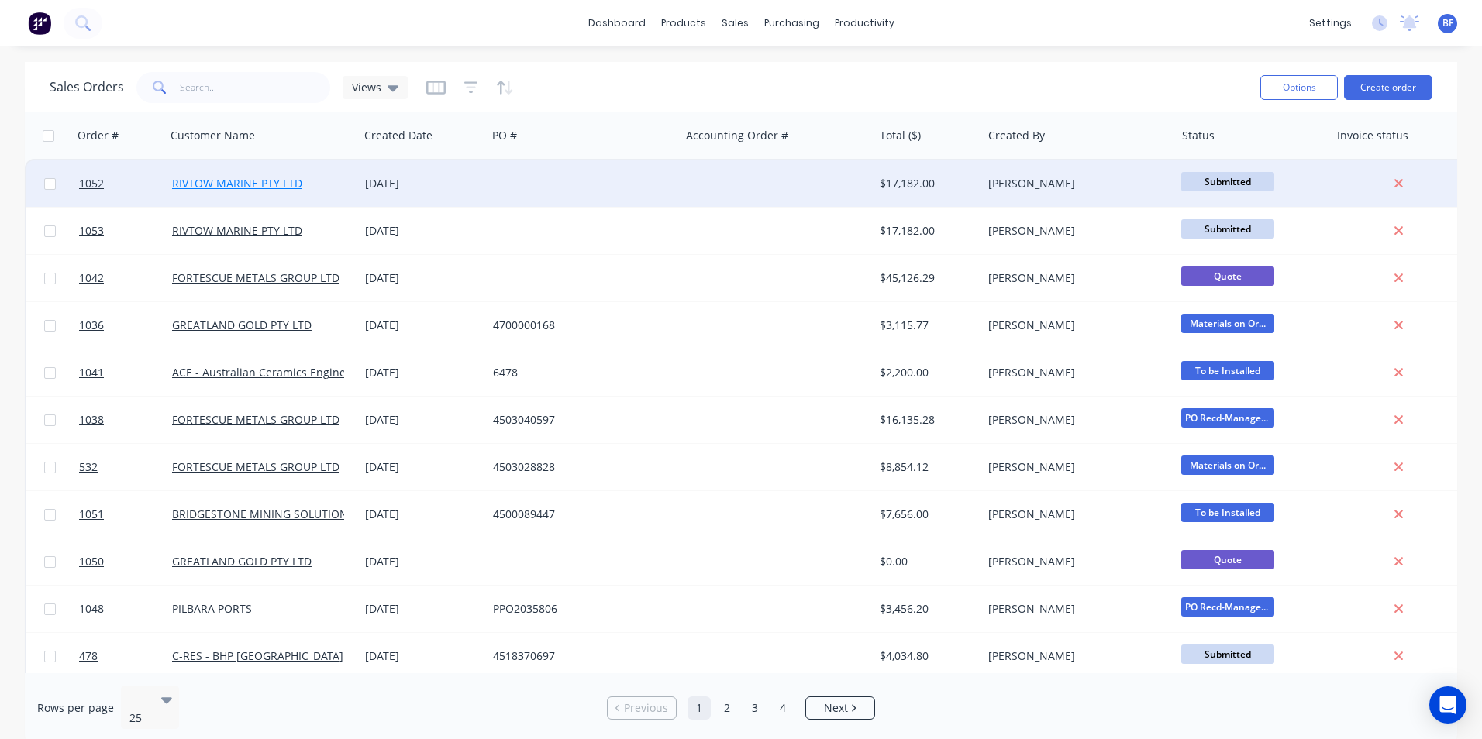
click at [236, 176] on link "RIVTOW MARINE PTY LTD" at bounding box center [237, 183] width 130 height 15
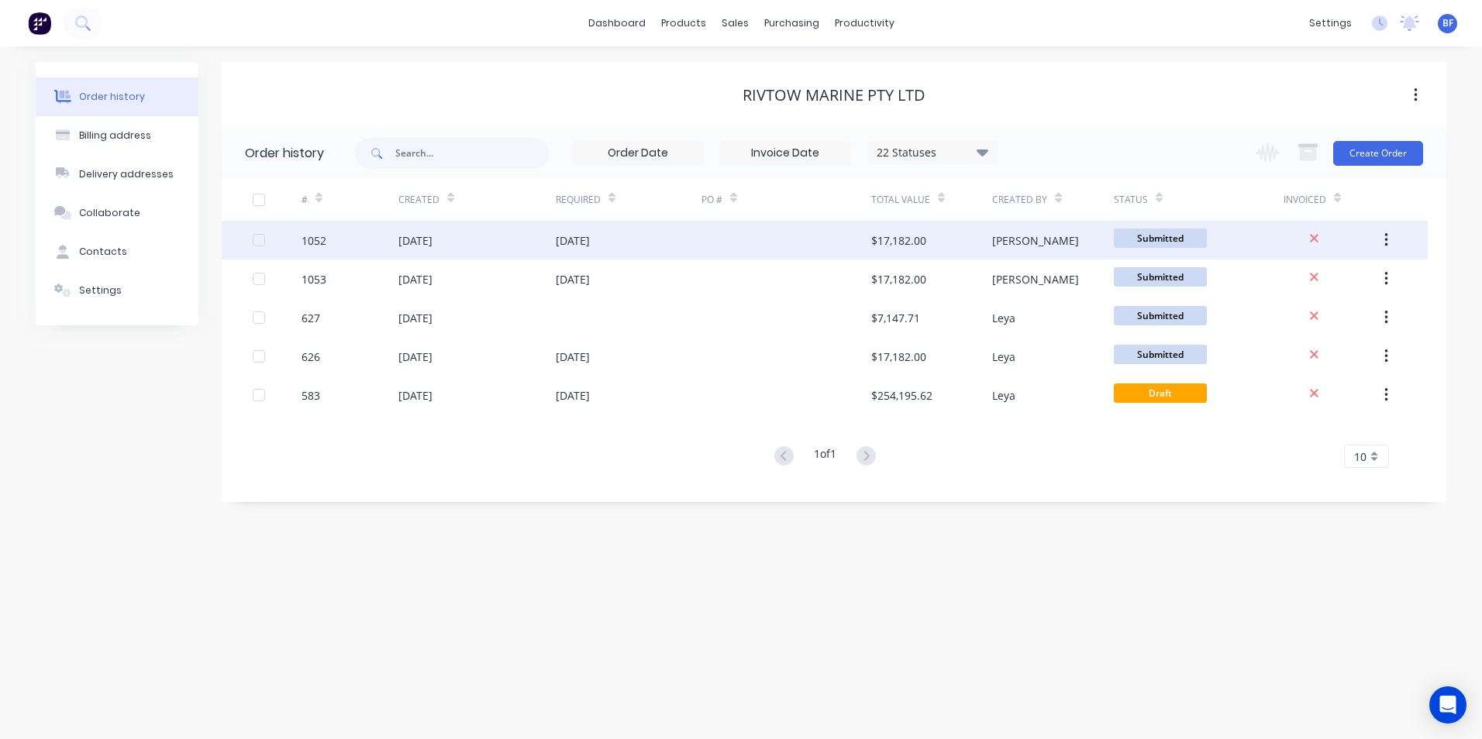
click at [432, 239] on div "[DATE]" at bounding box center [415, 240] width 34 height 16
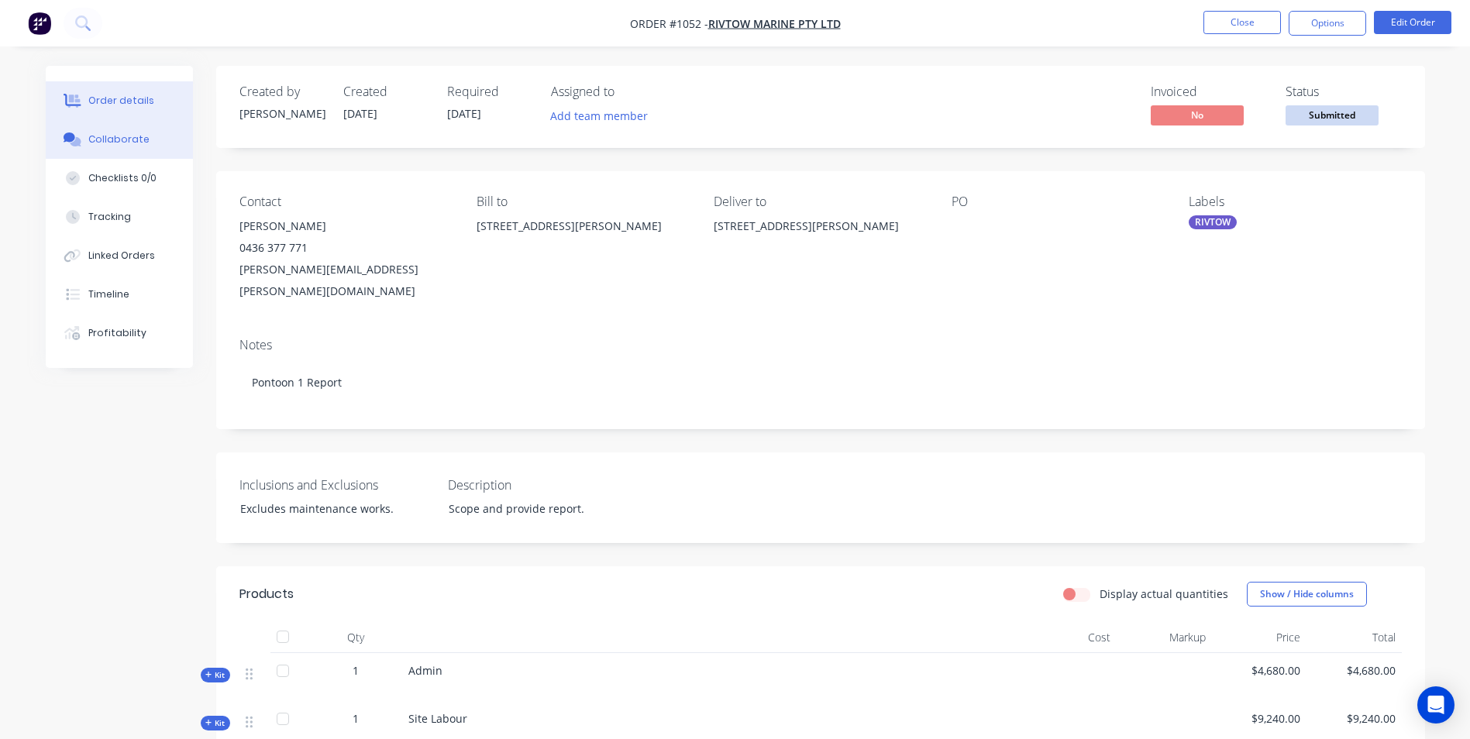
click at [143, 141] on div "Collaborate" at bounding box center [118, 140] width 61 height 14
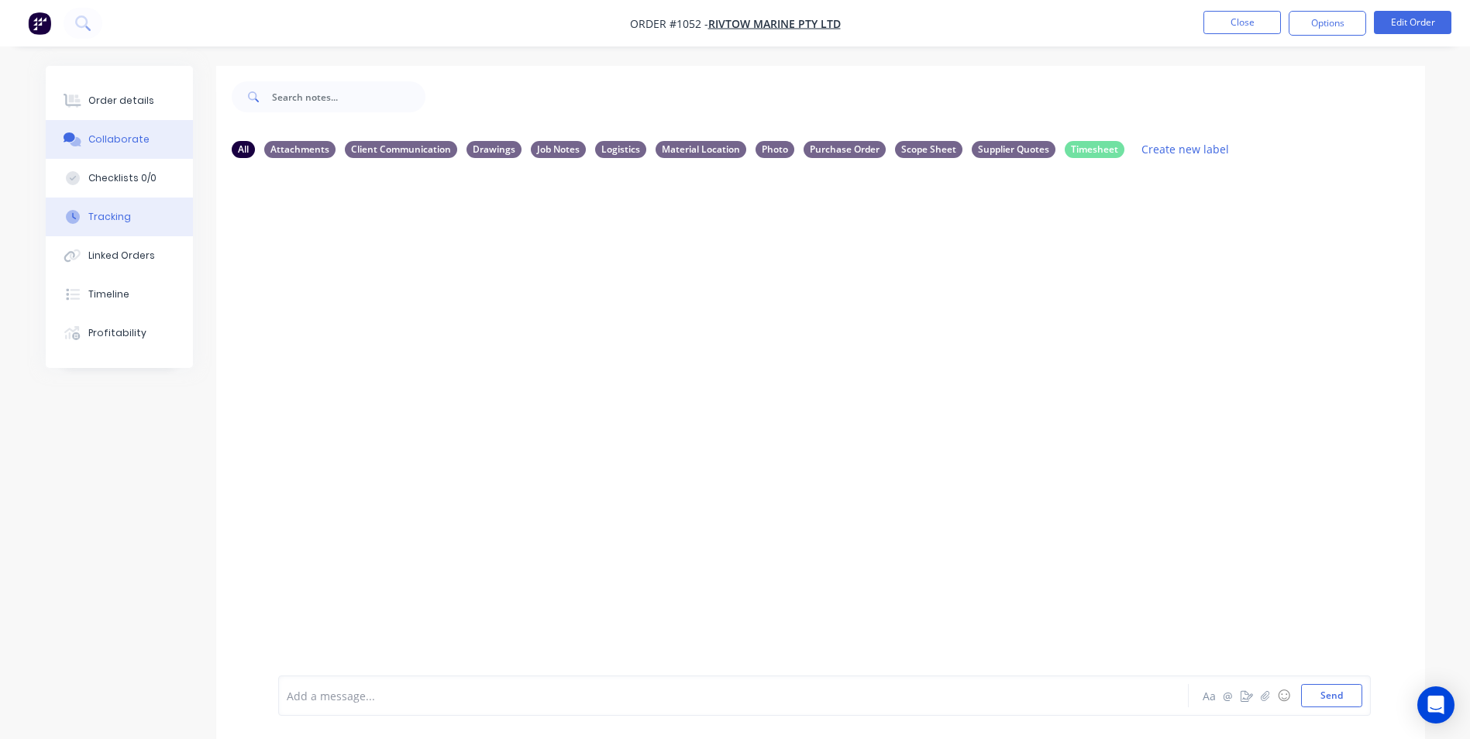
click at [137, 214] on button "Tracking" at bounding box center [119, 217] width 147 height 39
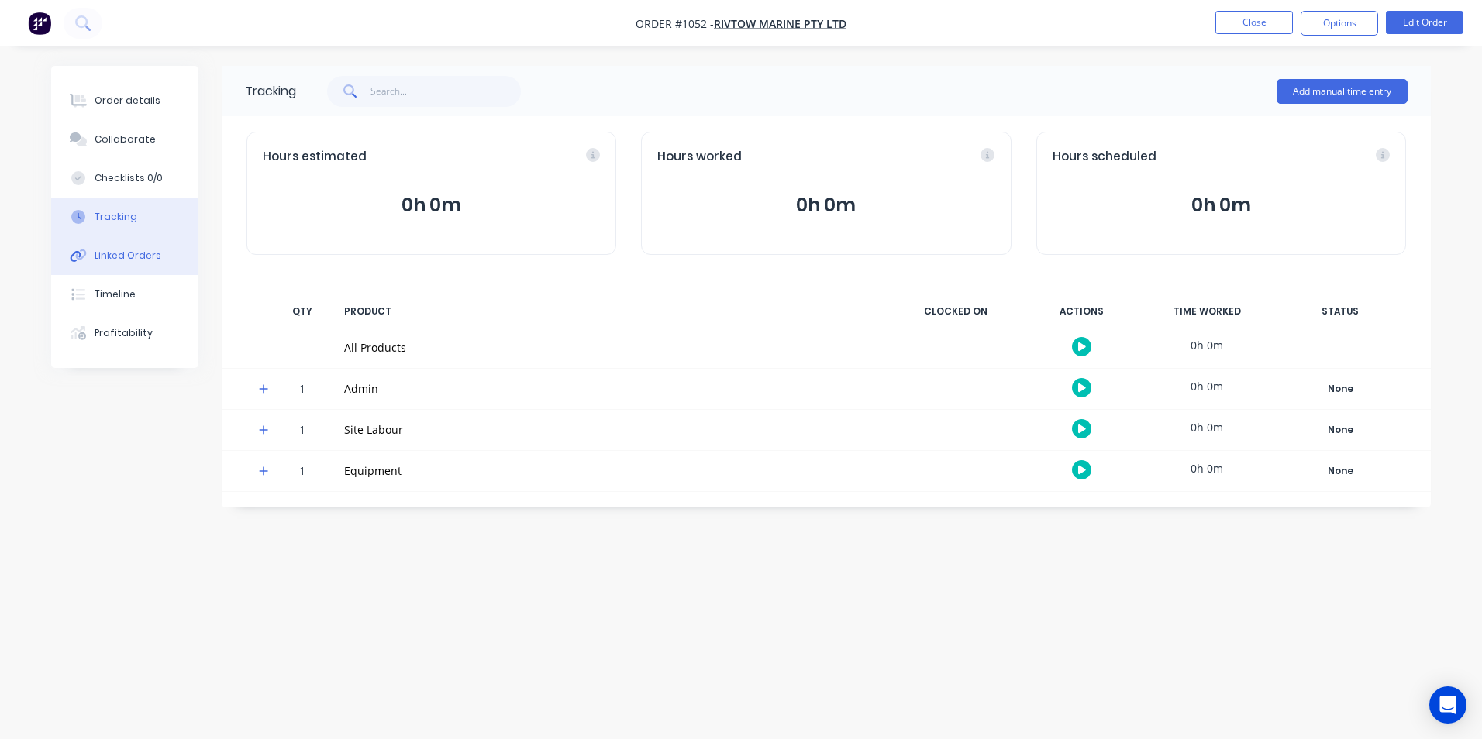
click at [142, 252] on div "Linked Orders" at bounding box center [128, 256] width 67 height 14
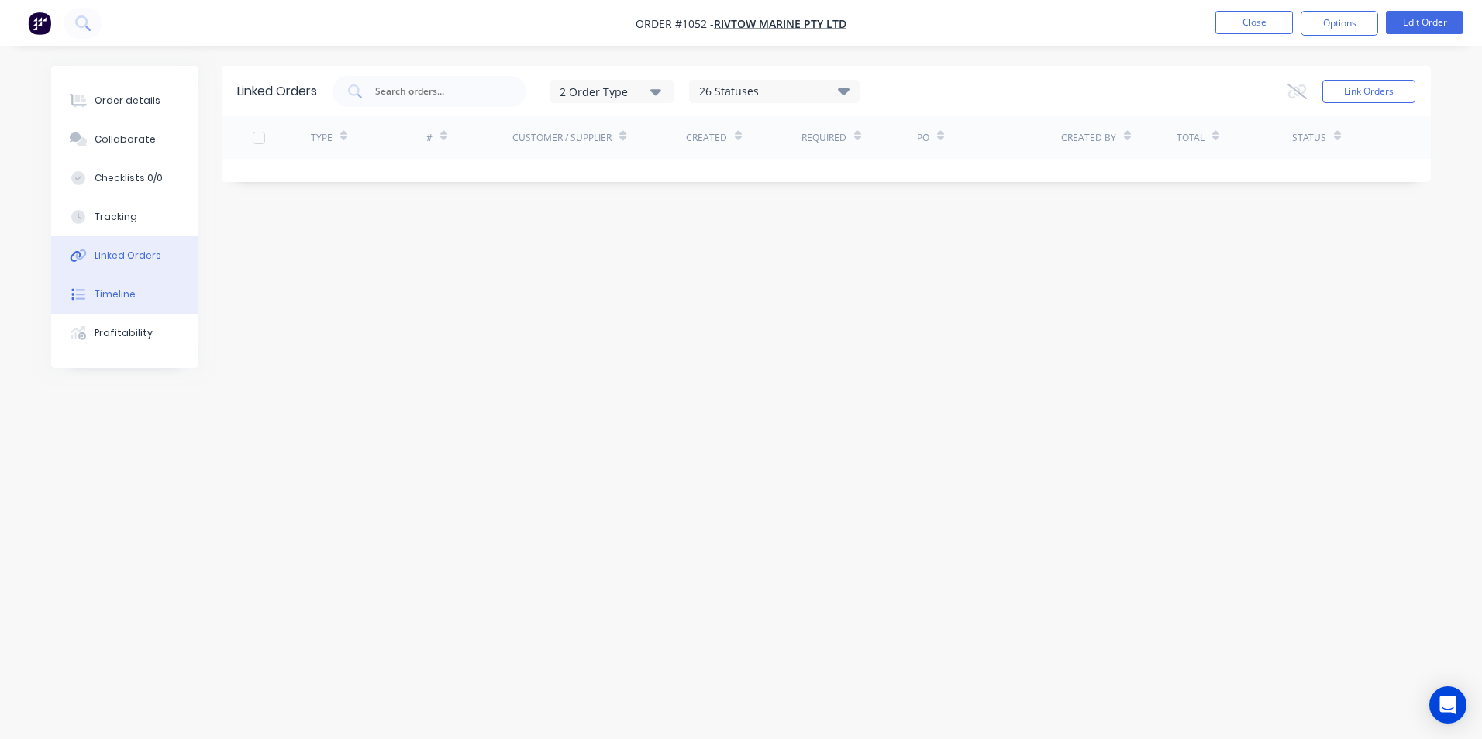
click at [139, 291] on button "Timeline" at bounding box center [124, 294] width 147 height 39
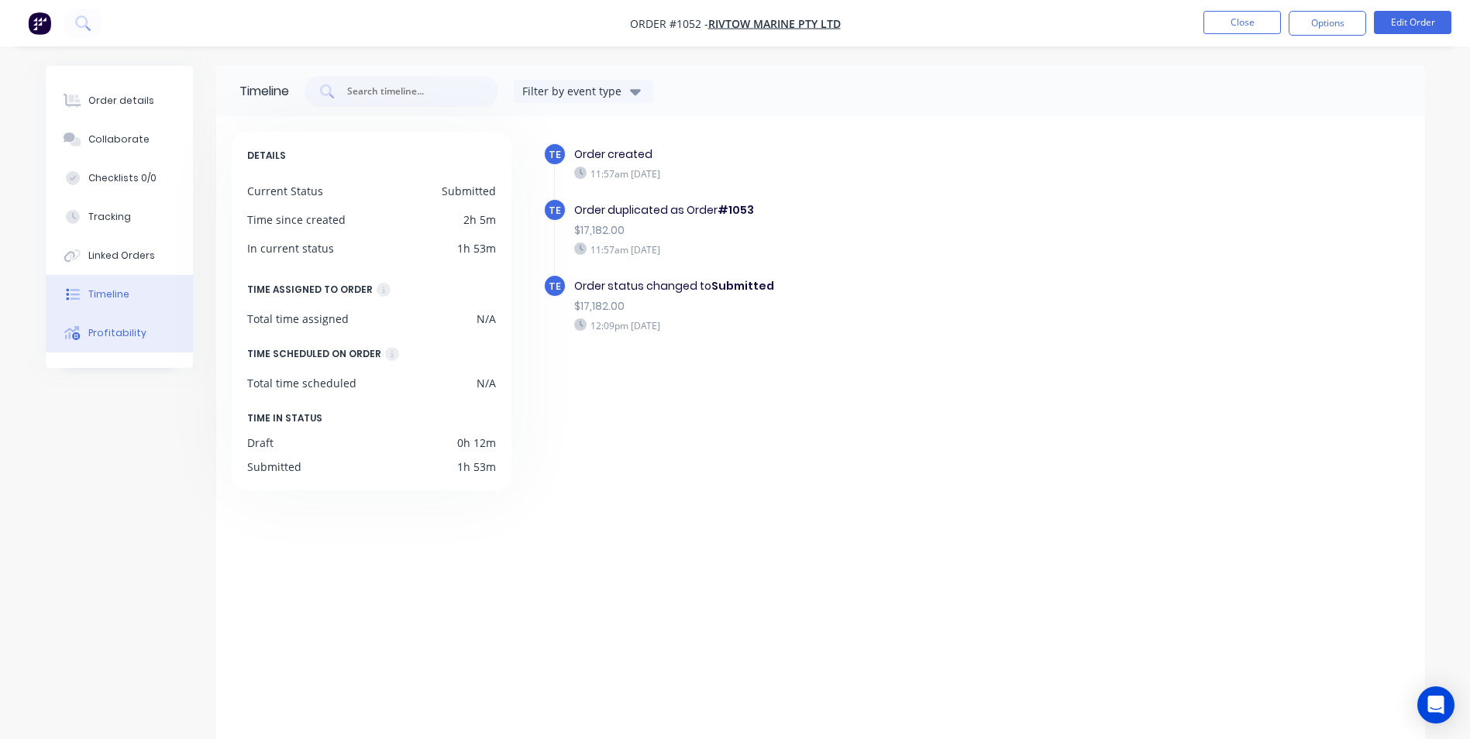
click at [134, 334] on div "Profitability" at bounding box center [117, 333] width 58 height 14
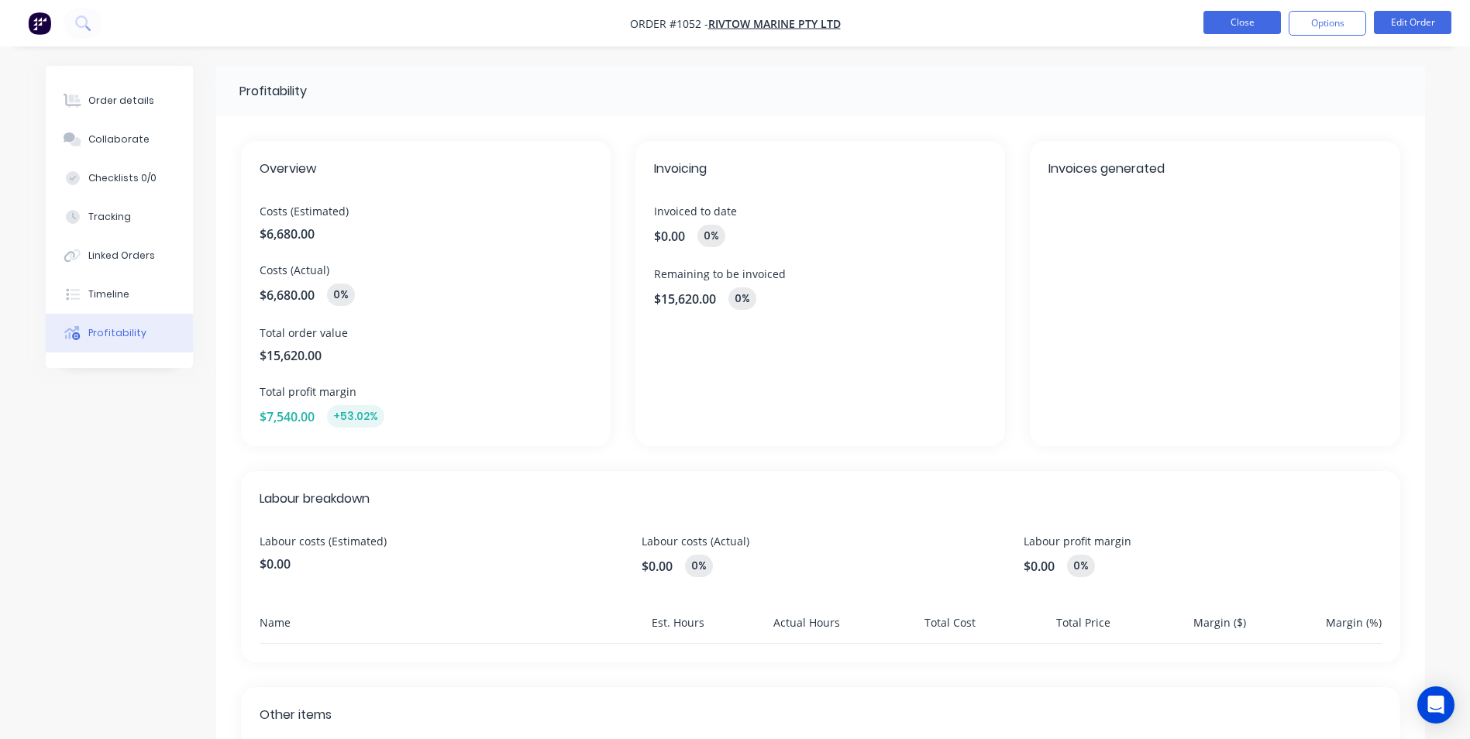
click at [1236, 20] on button "Close" at bounding box center [1242, 22] width 77 height 23
